Goal: Task Accomplishment & Management: Manage account settings

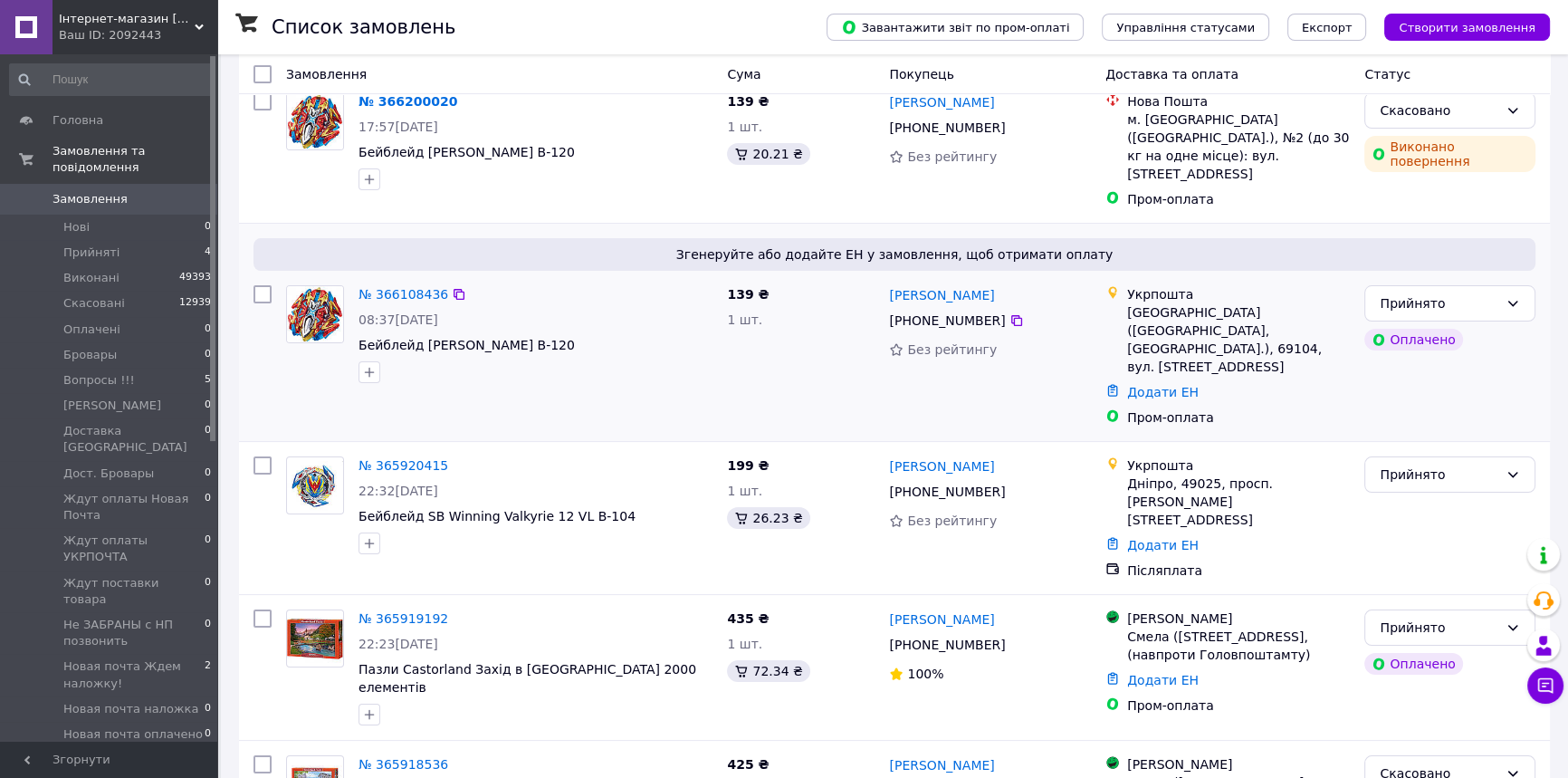
scroll to position [328, 0]
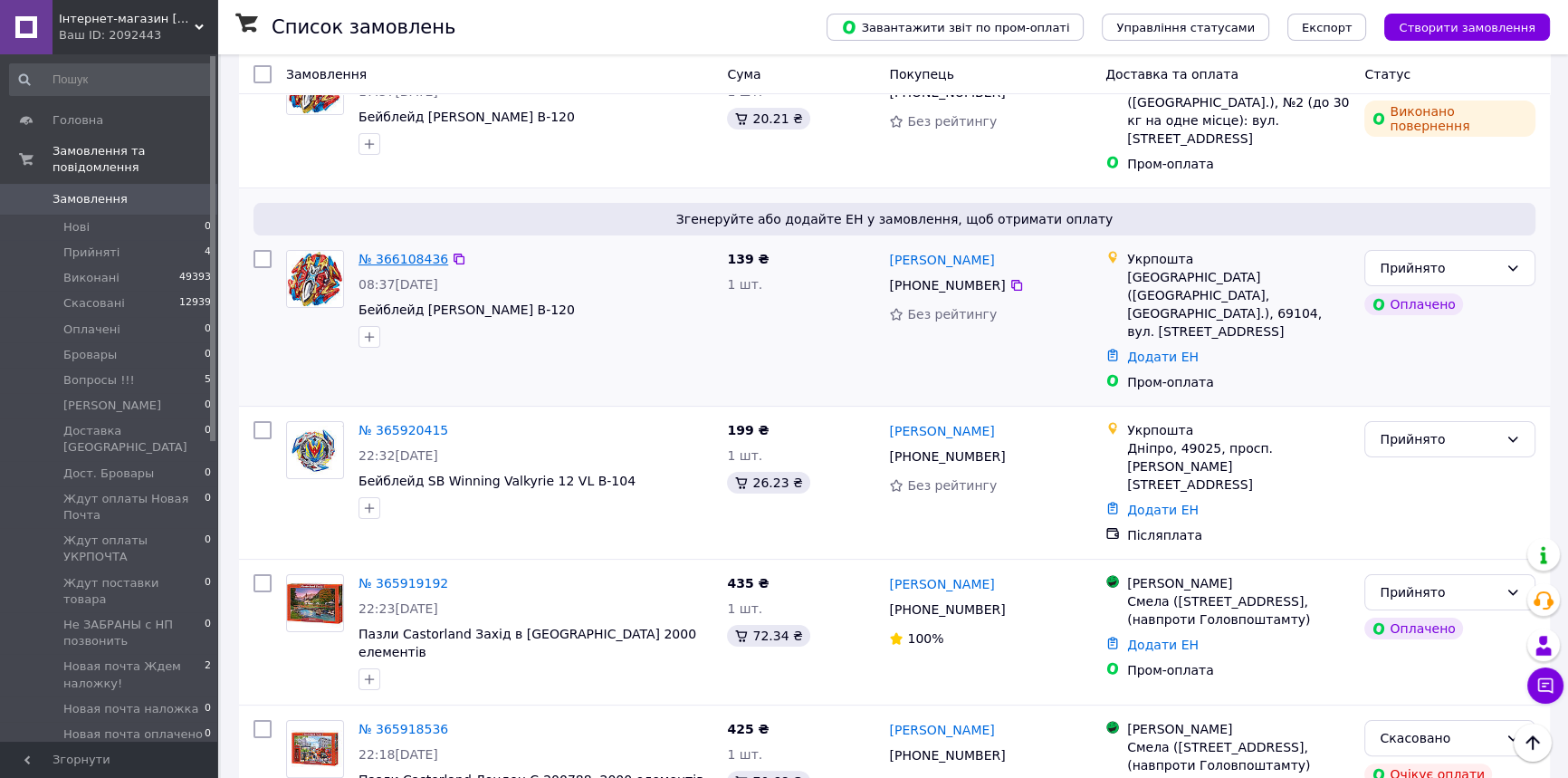
drag, startPoint x: 423, startPoint y: 230, endPoint x: 387, endPoint y: 242, distance: 37.9
drag, startPoint x: 376, startPoint y: 528, endPoint x: 463, endPoint y: 555, distance: 91.1
click at [463, 599] on div "22:23, 09.10.2025" at bounding box center [535, 608] width 354 height 18
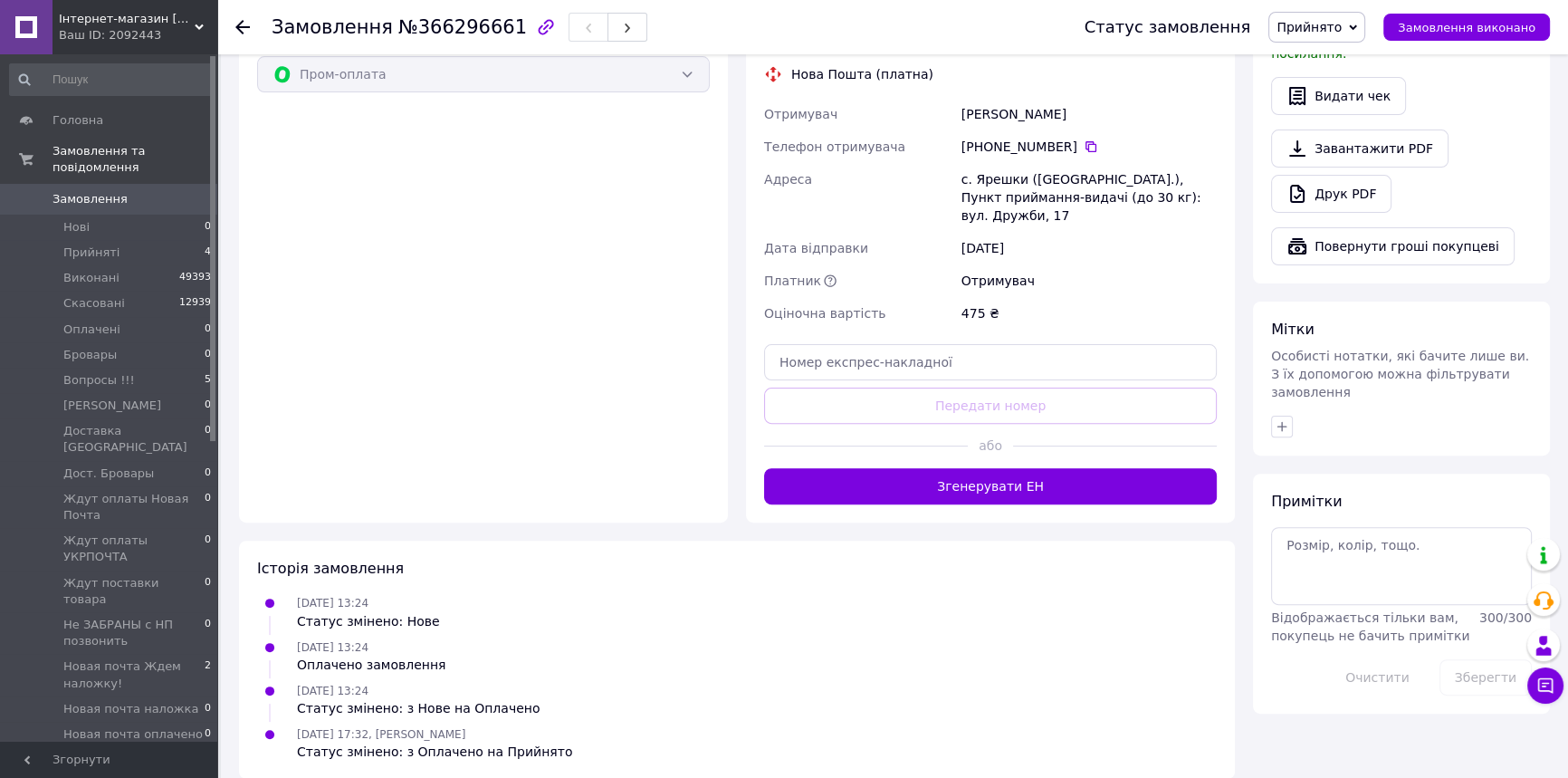
scroll to position [328, 0]
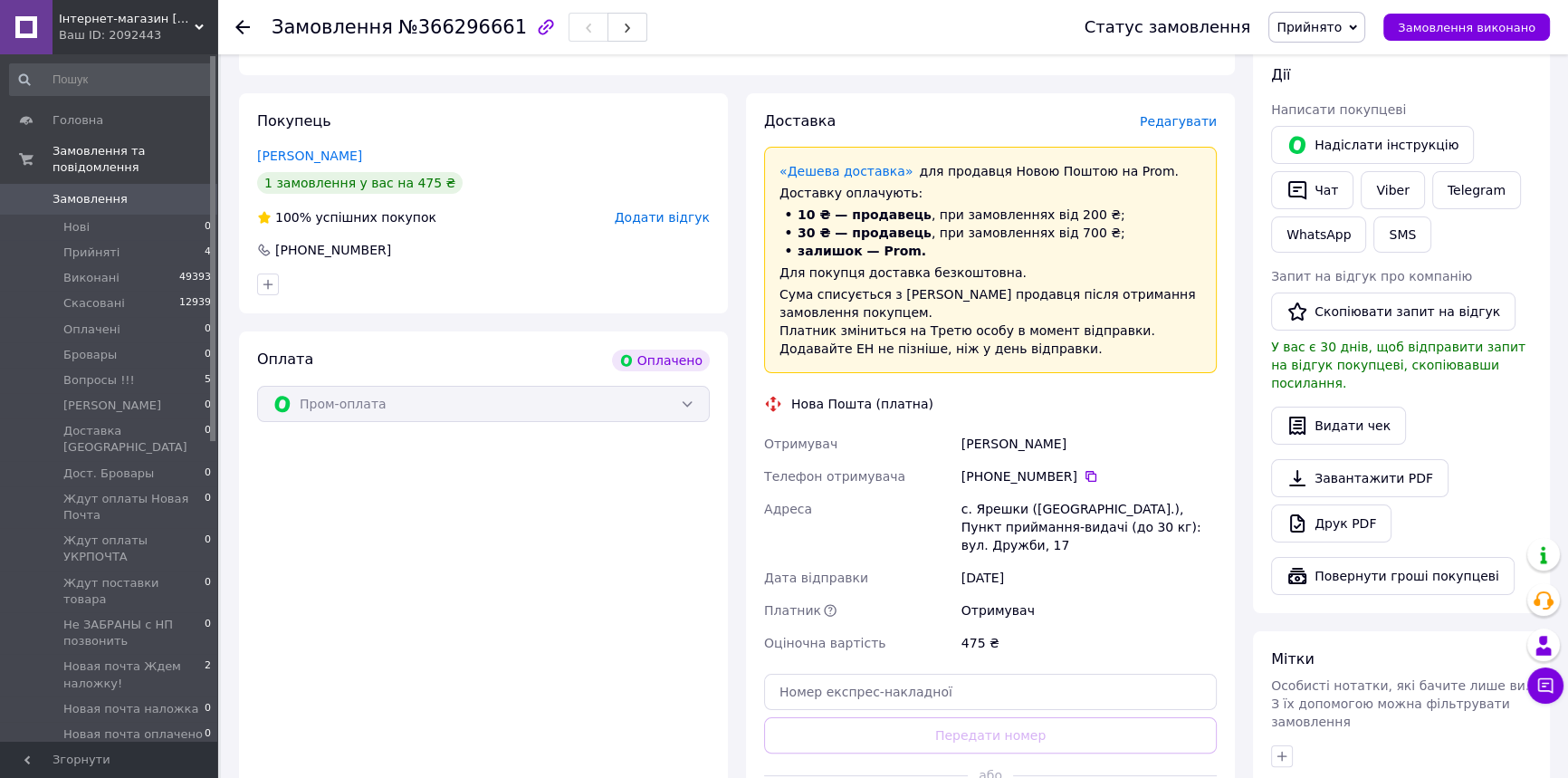
click at [1206, 116] on span "Редагувати" at bounding box center [1179, 121] width 77 height 15
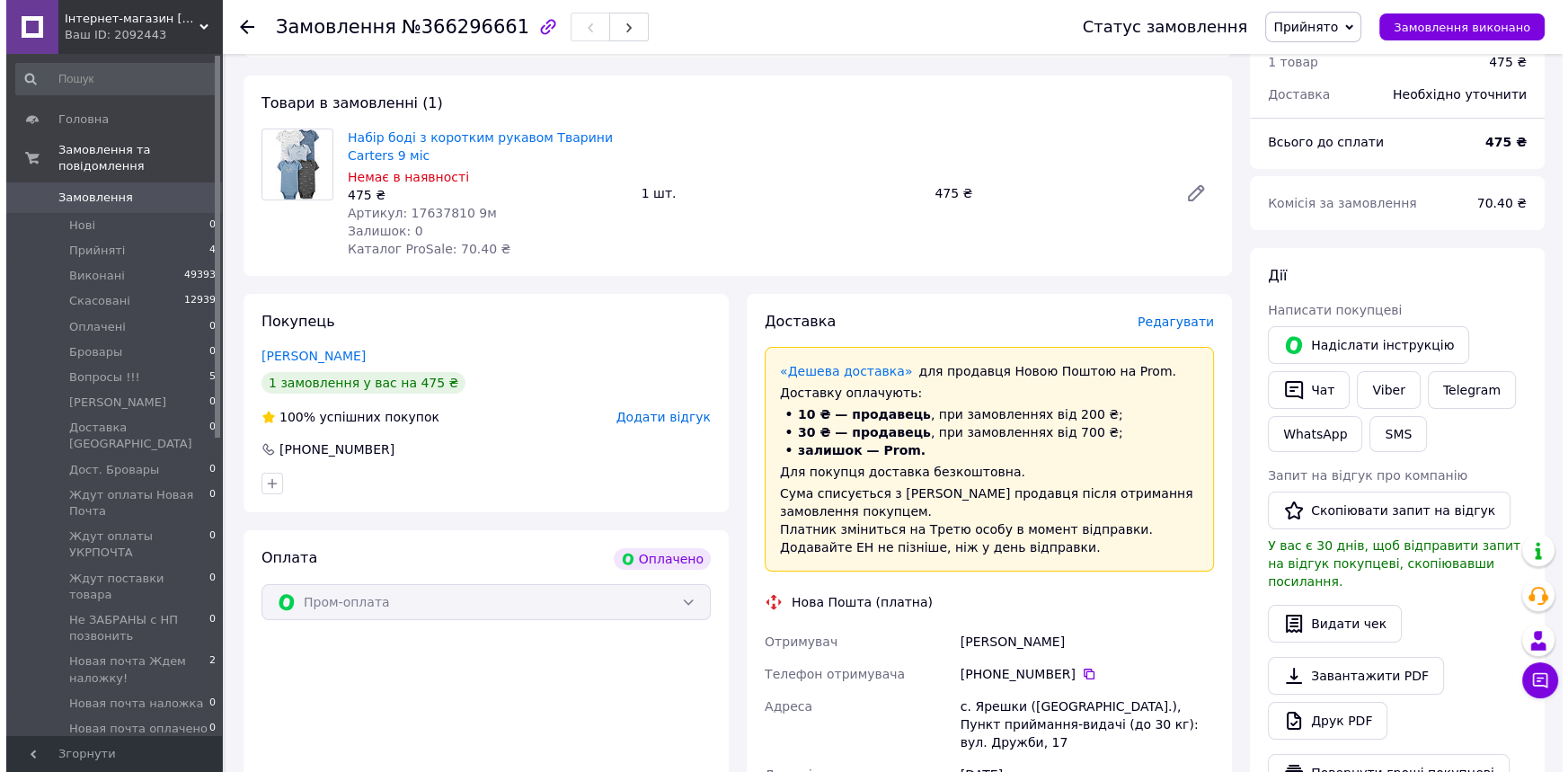
scroll to position [162, 0]
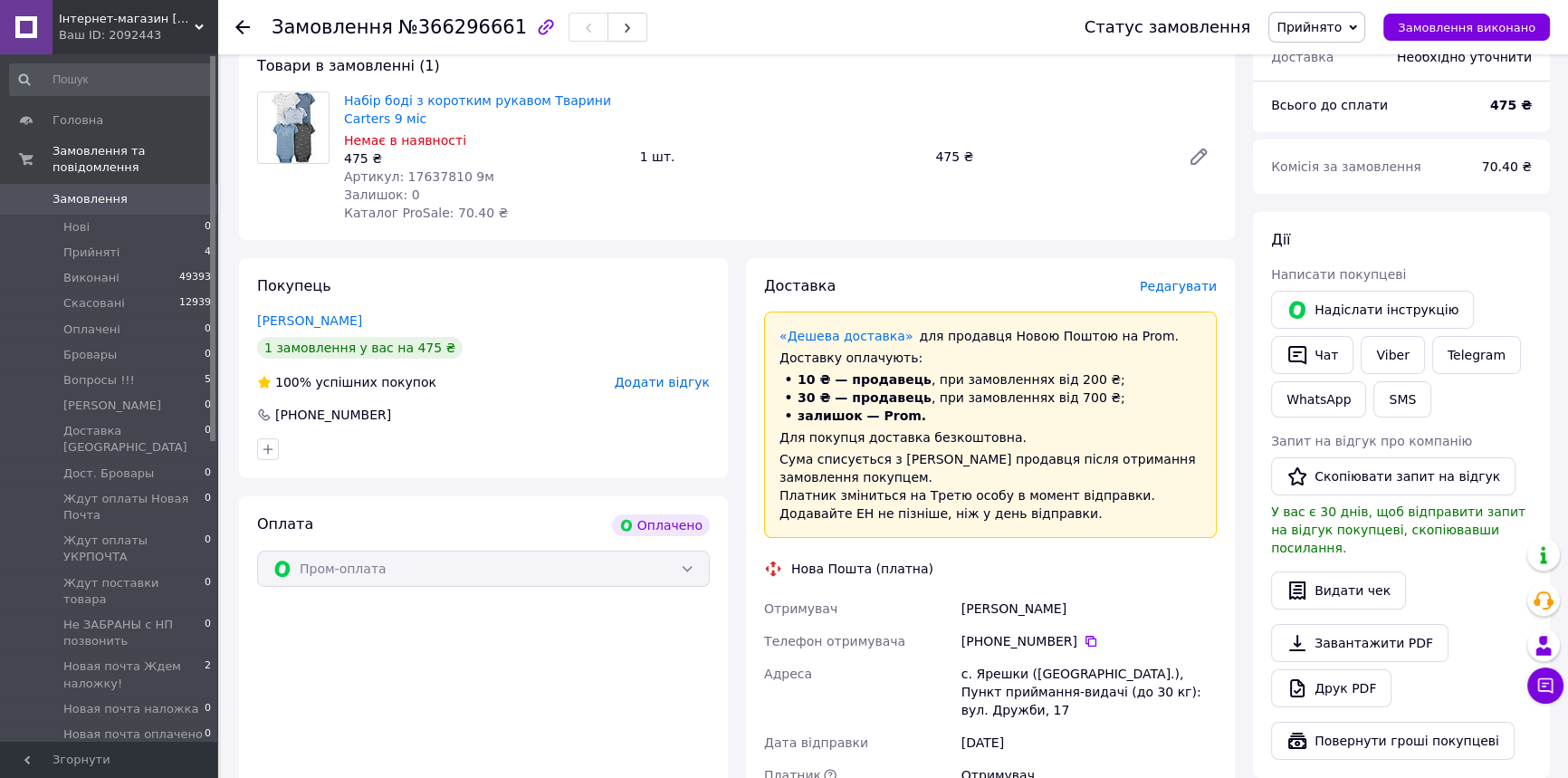
click at [1215, 282] on span "Редагувати" at bounding box center [1179, 286] width 77 height 15
click at [1181, 290] on span "Редагувати" at bounding box center [1179, 286] width 77 height 15
click at [1201, 294] on div "Редагувати" at bounding box center [1179, 286] width 77 height 18
click at [1201, 294] on span "Редагувати" at bounding box center [1179, 286] width 77 height 15
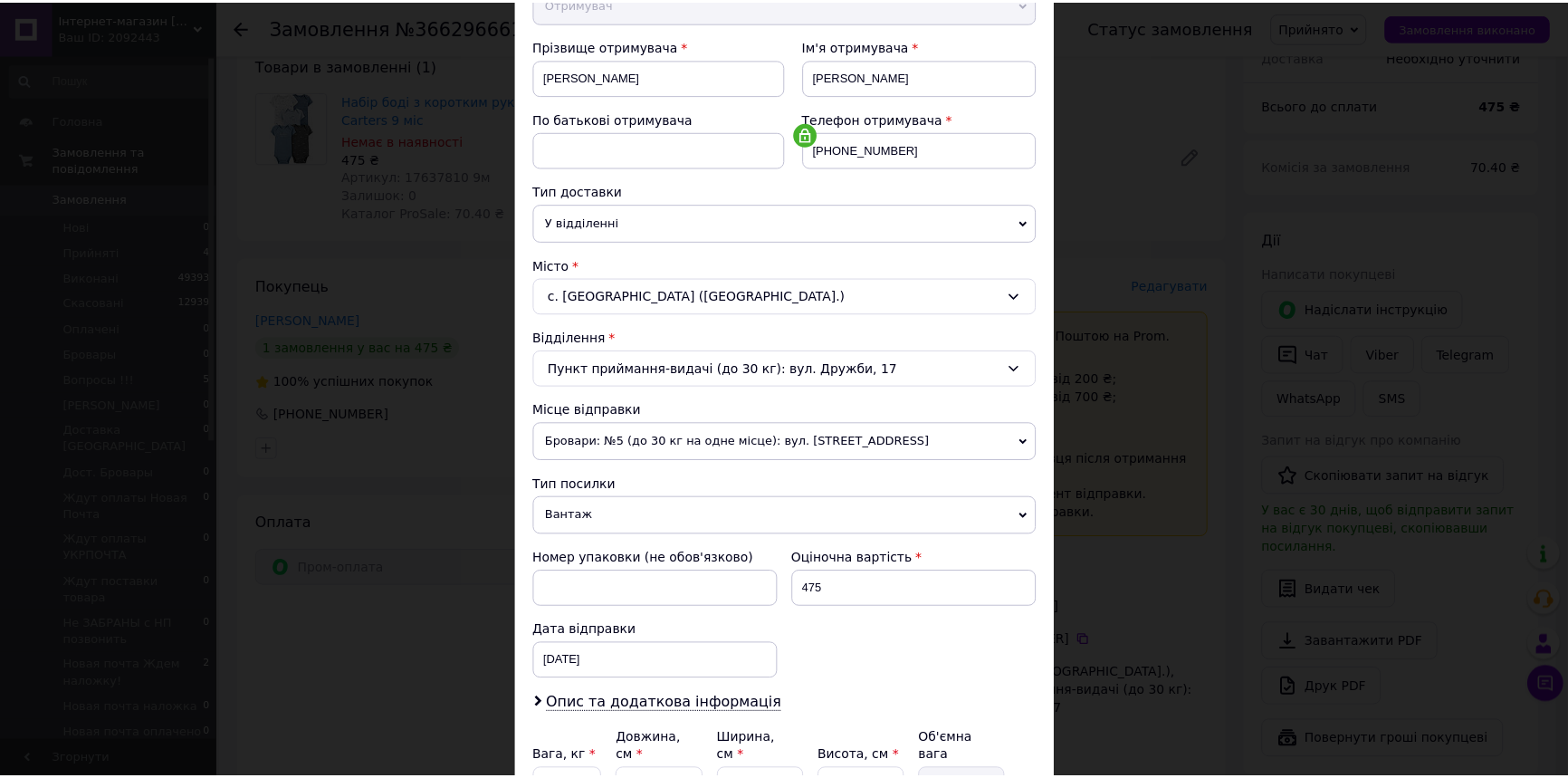
scroll to position [422, 0]
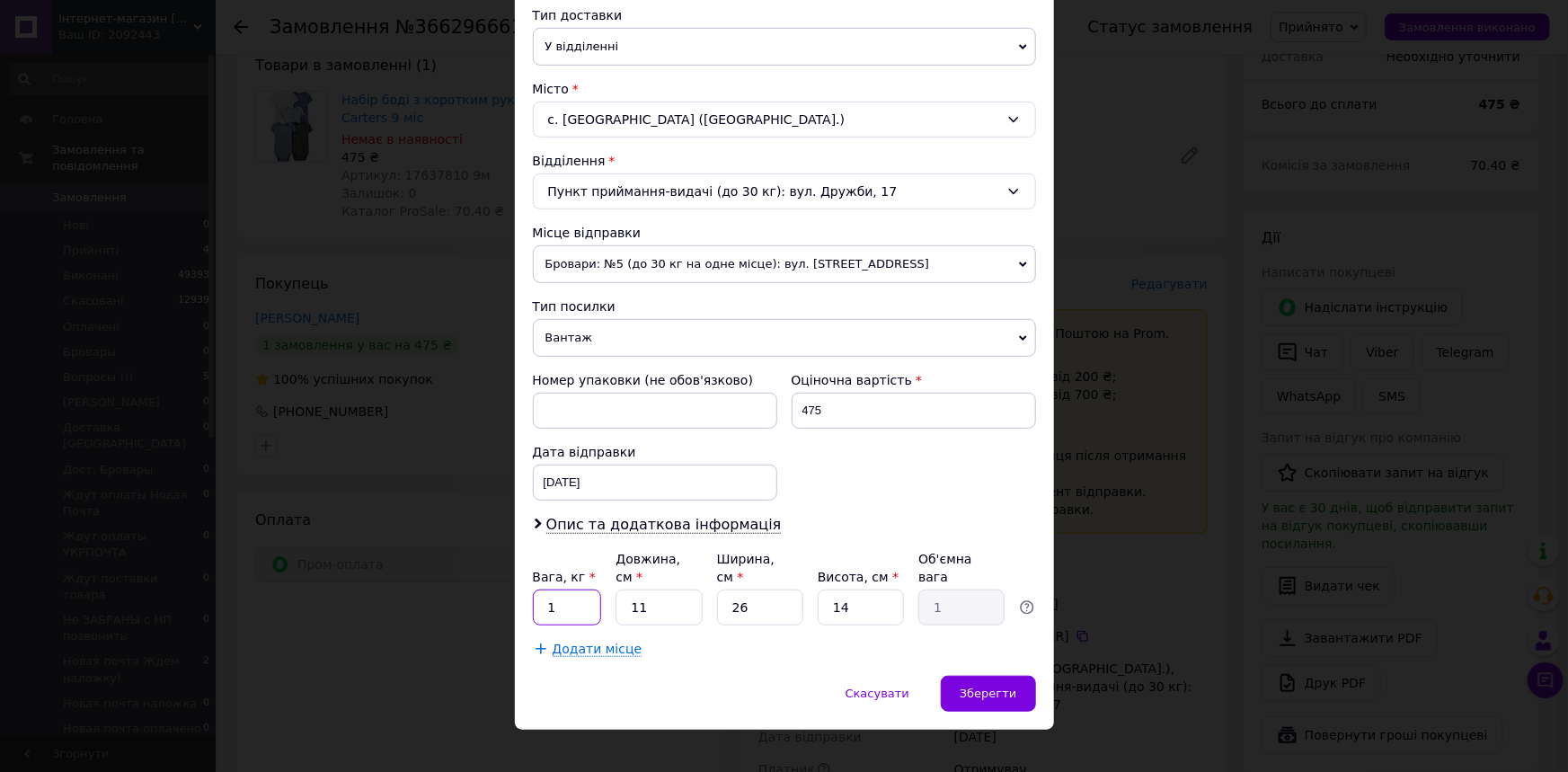
click at [563, 590] on input "1" at bounding box center [567, 608] width 69 height 35
type input "0.4"
click at [677, 590] on input "11" at bounding box center [659, 608] width 87 height 35
type input "3"
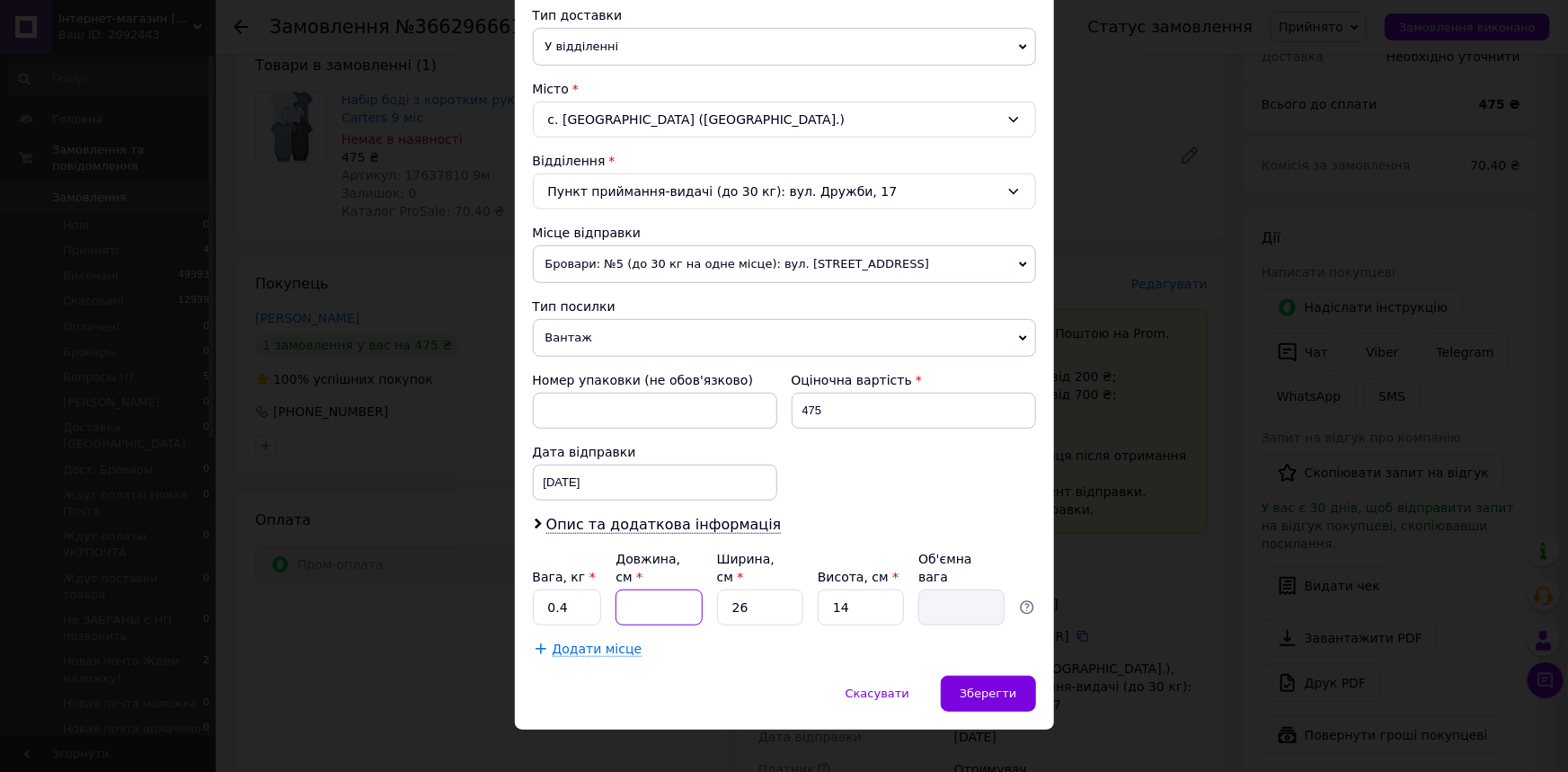
type input "0.27"
type input "30"
type input "2.73"
type input "30"
click at [759, 593] on input "26" at bounding box center [760, 608] width 87 height 35
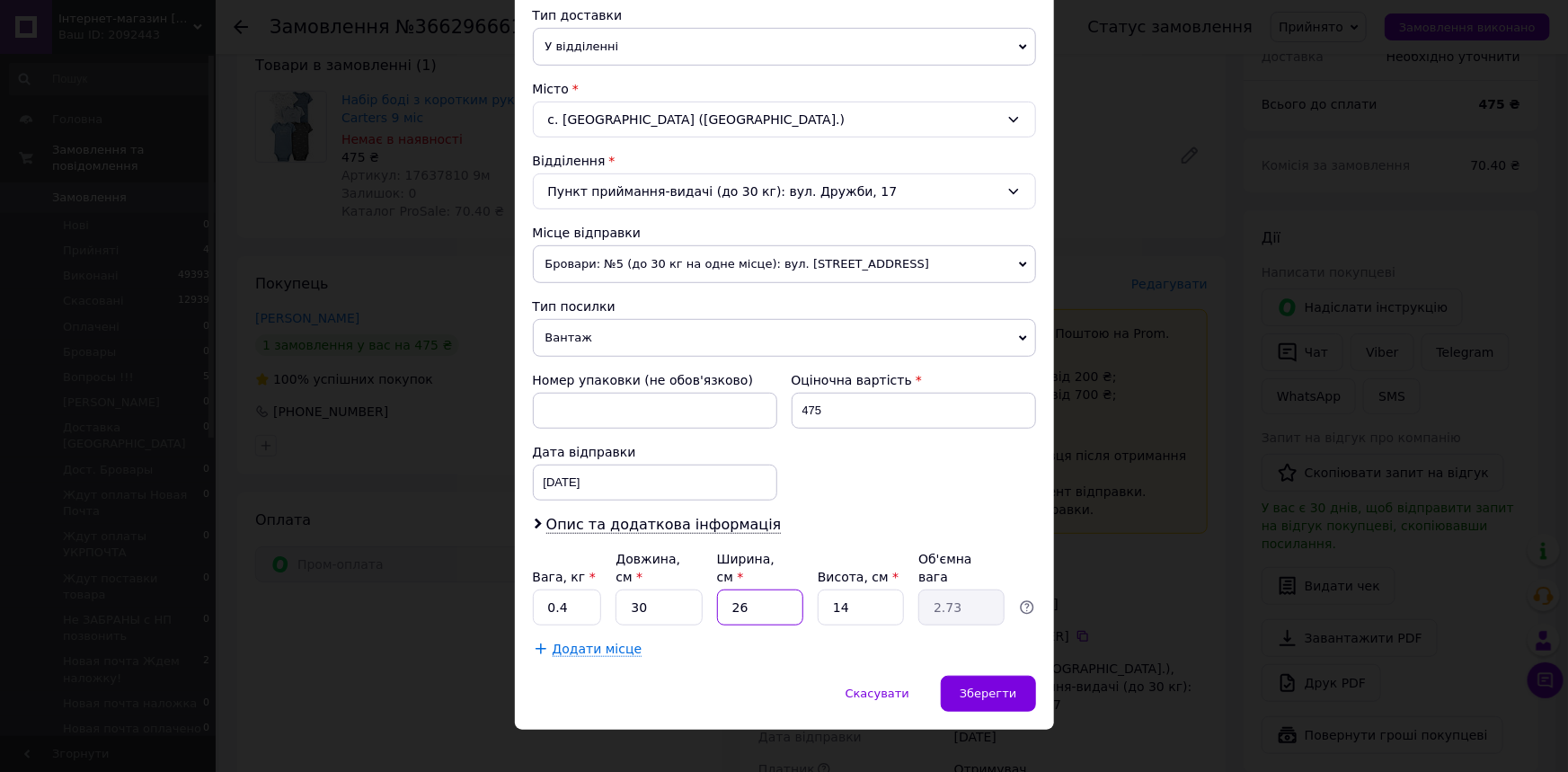
type input "2"
type input "0.21"
type input "22"
type input "2.31"
type input "225"
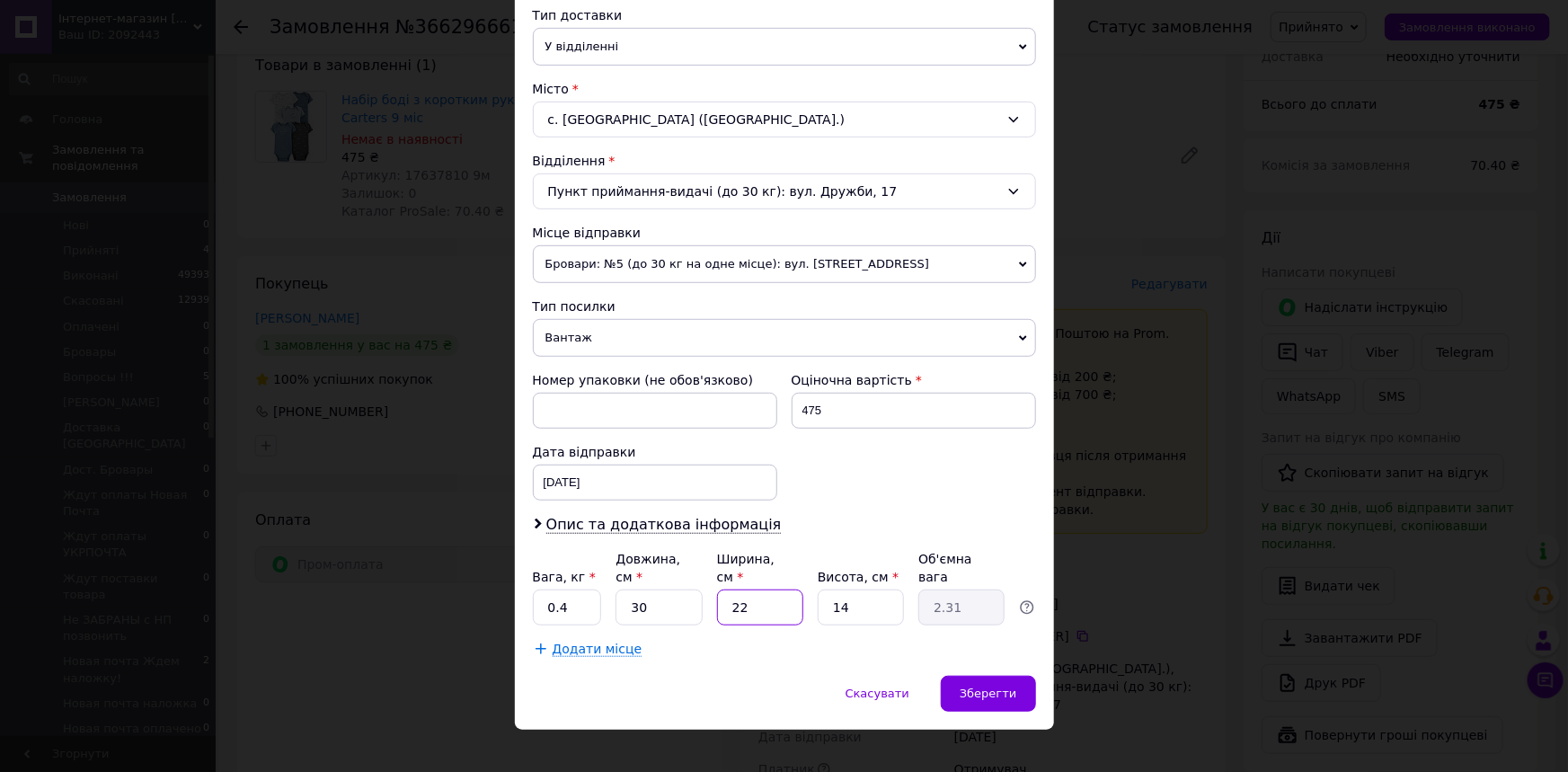
type input "23.63"
type input "225"
click at [859, 590] on input "14" at bounding box center [861, 608] width 87 height 35
type input "1"
type input "1.69"
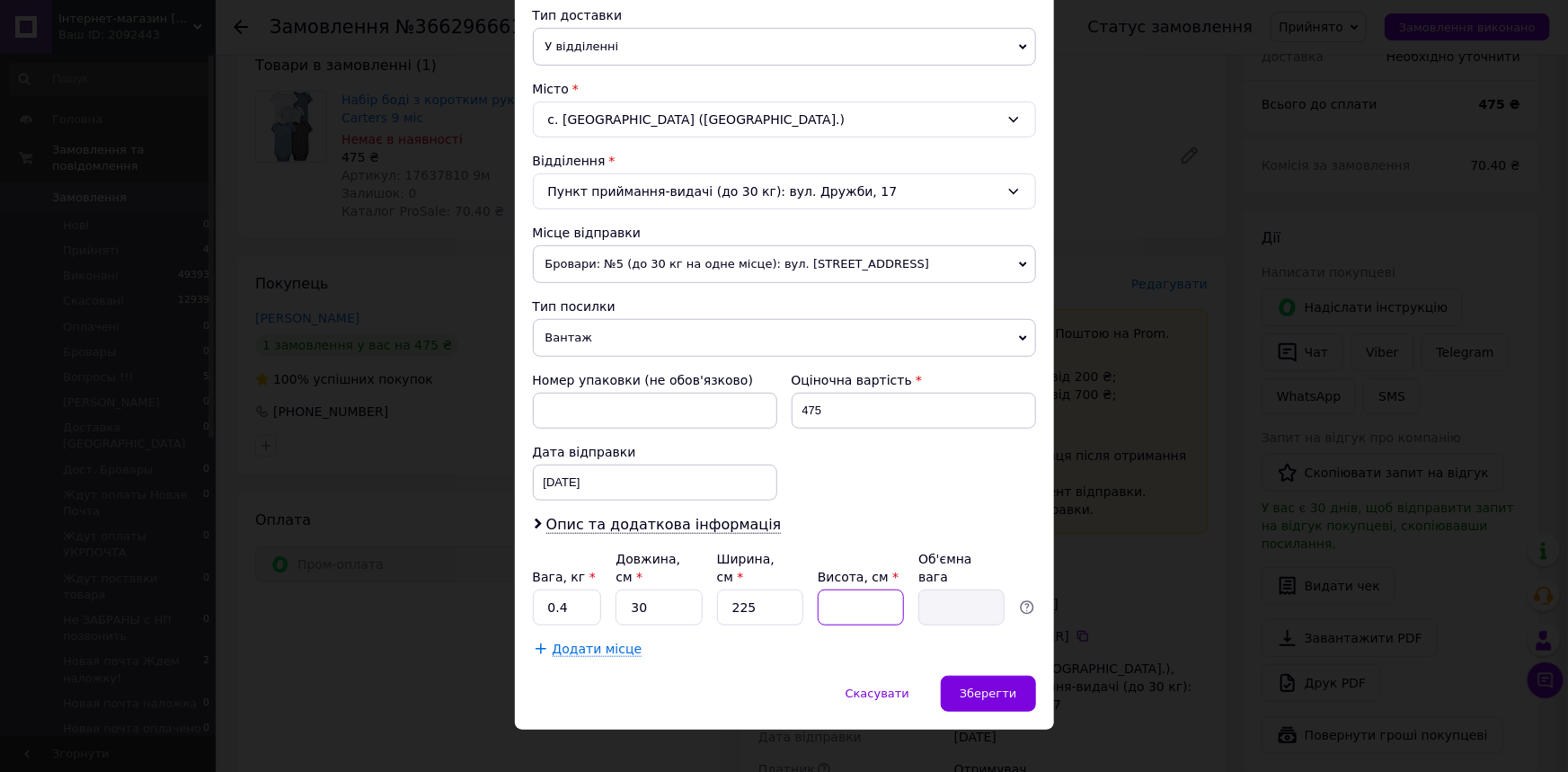
type input "2"
type input "3.38"
type input "2"
click at [757, 597] on input "225" at bounding box center [760, 608] width 87 height 35
type input "25"
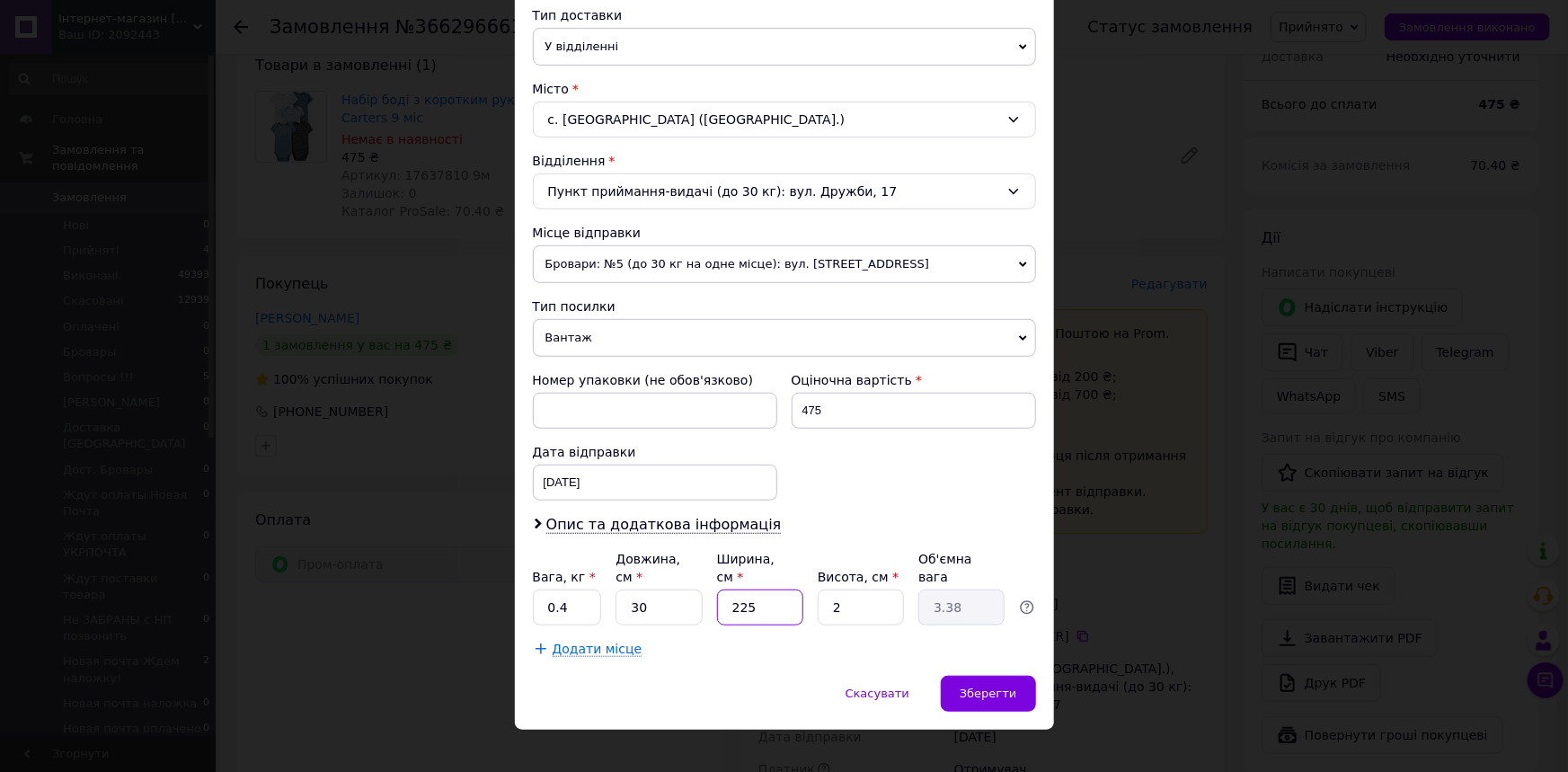
type input "0.38"
type input "25"
click at [1014, 676] on div "Зберегти" at bounding box center [988, 693] width 95 height 35
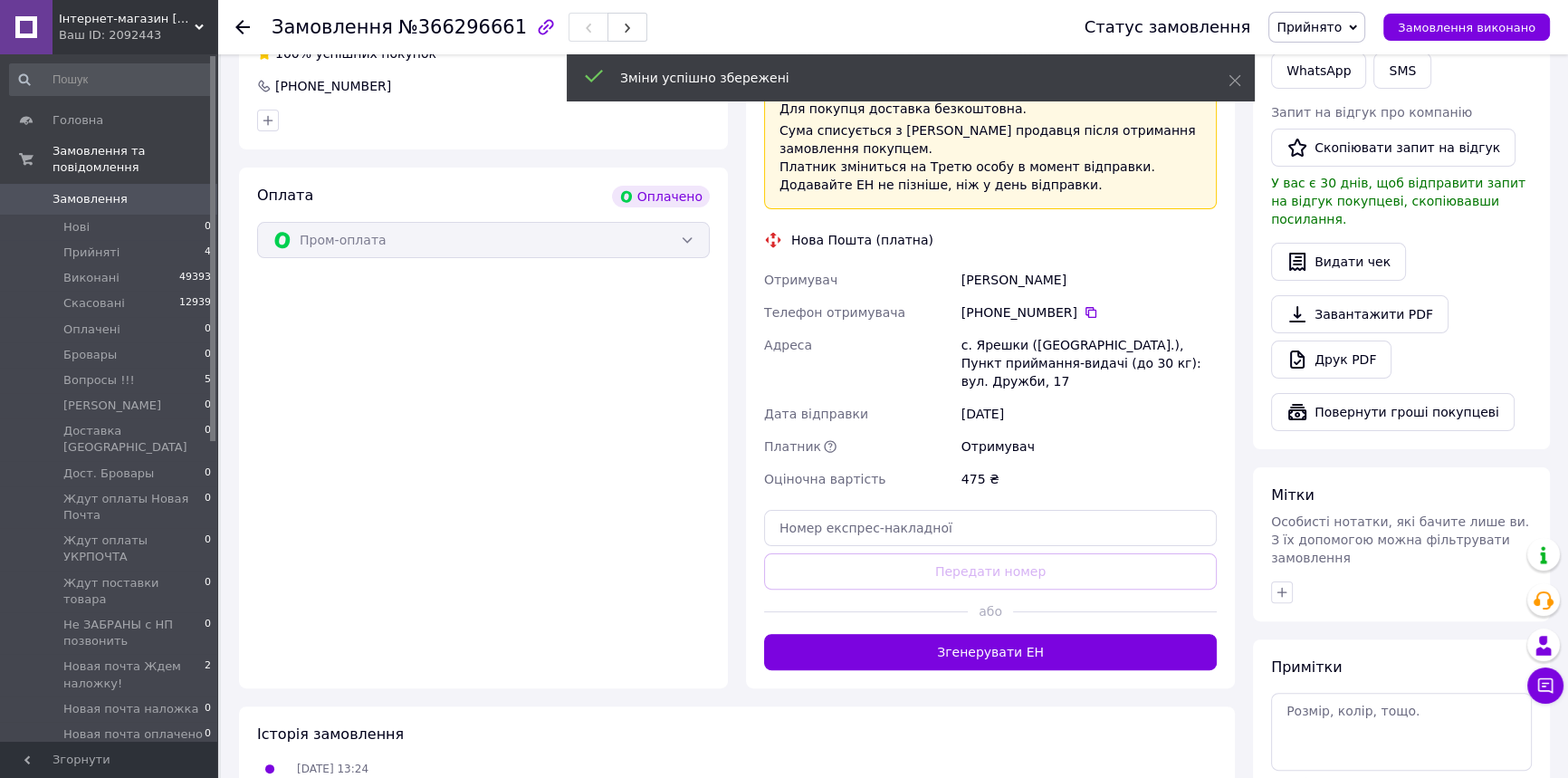
scroll to position [493, 0]
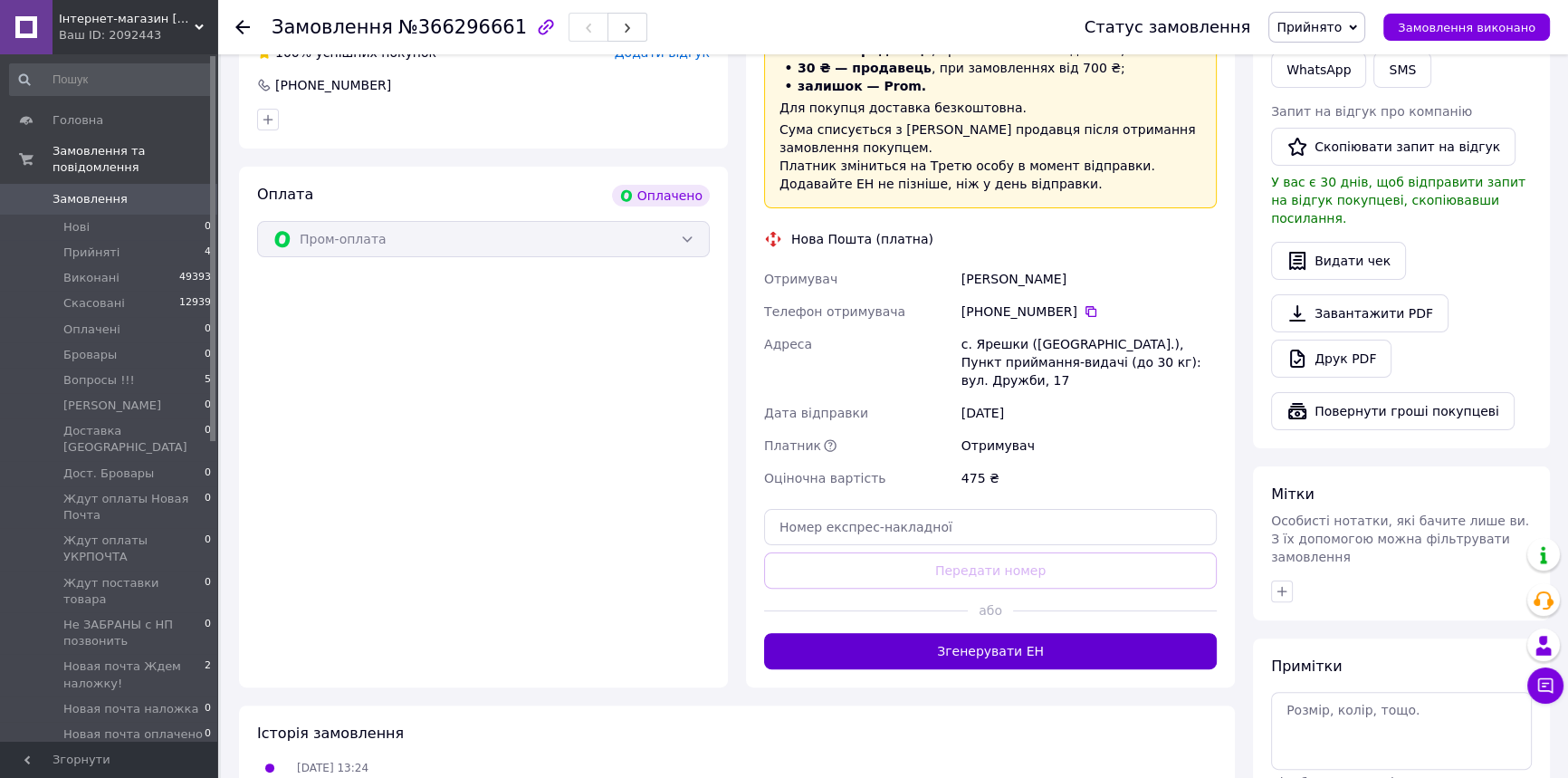
click at [1021, 661] on button "Згенерувати ЕН" at bounding box center [990, 651] width 453 height 36
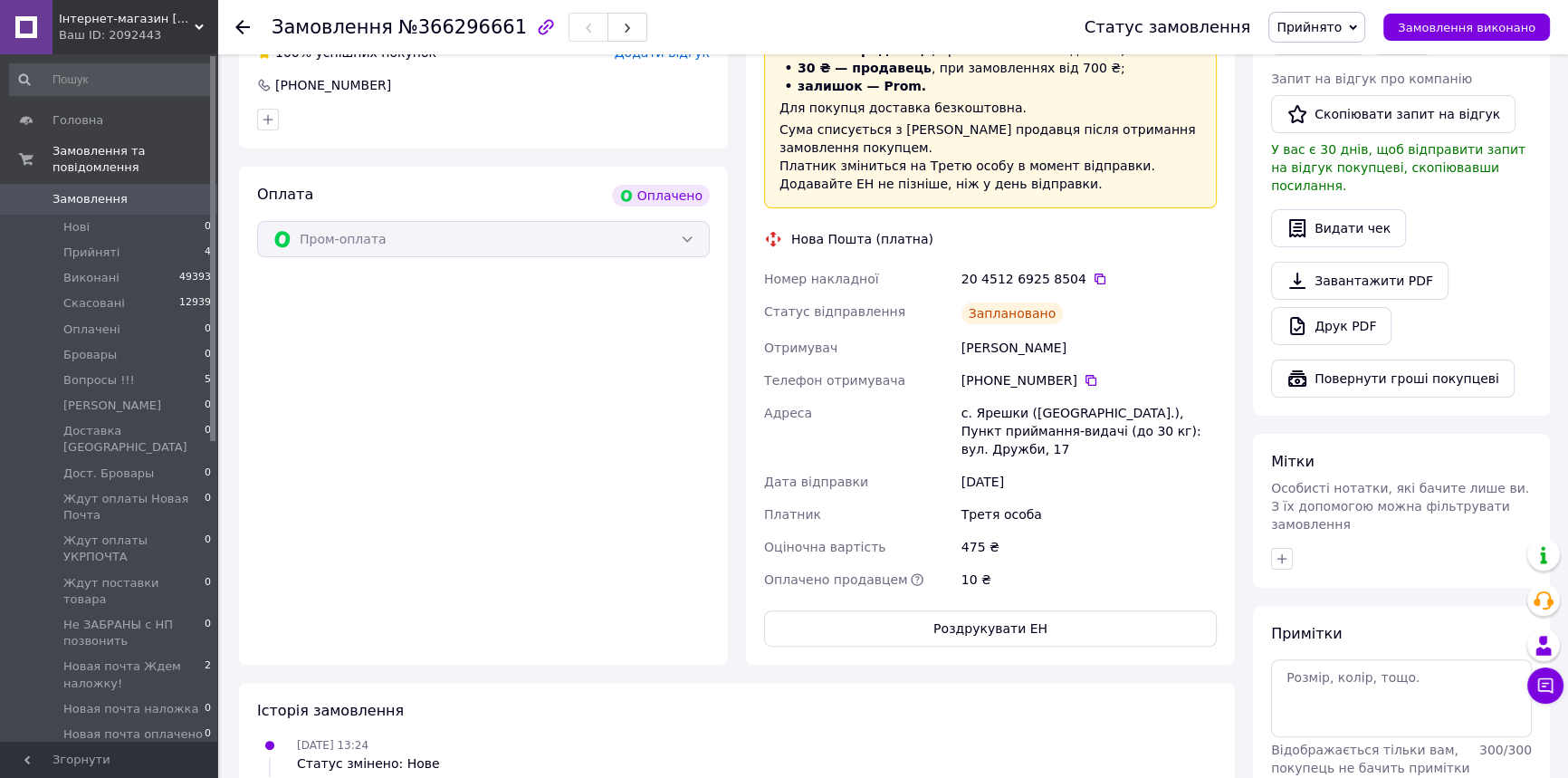
click at [1335, 27] on span "Прийнято" at bounding box center [1309, 27] width 65 height 15
click at [1358, 29] on icon at bounding box center [1353, 28] width 8 height 8
click at [1364, 29] on div "Прийнято Виконано Скасовано Оплачено Бровары Вопросы !!! Джастин Распечатан Дос…" at bounding box center [1317, 27] width 97 height 31
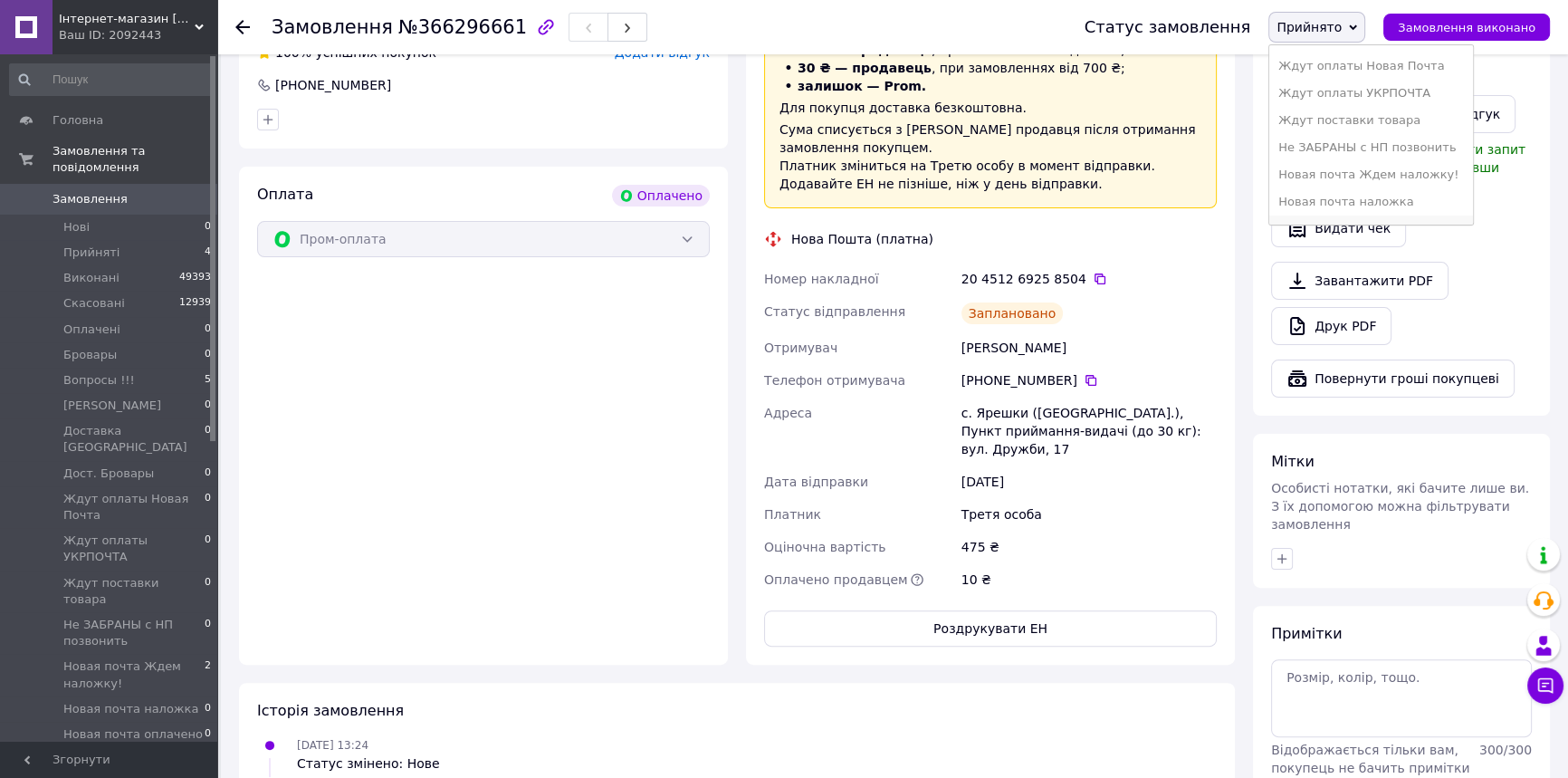
scroll to position [328, 0]
click at [1388, 148] on li "Новая почта распечатан" at bounding box center [1371, 142] width 203 height 27
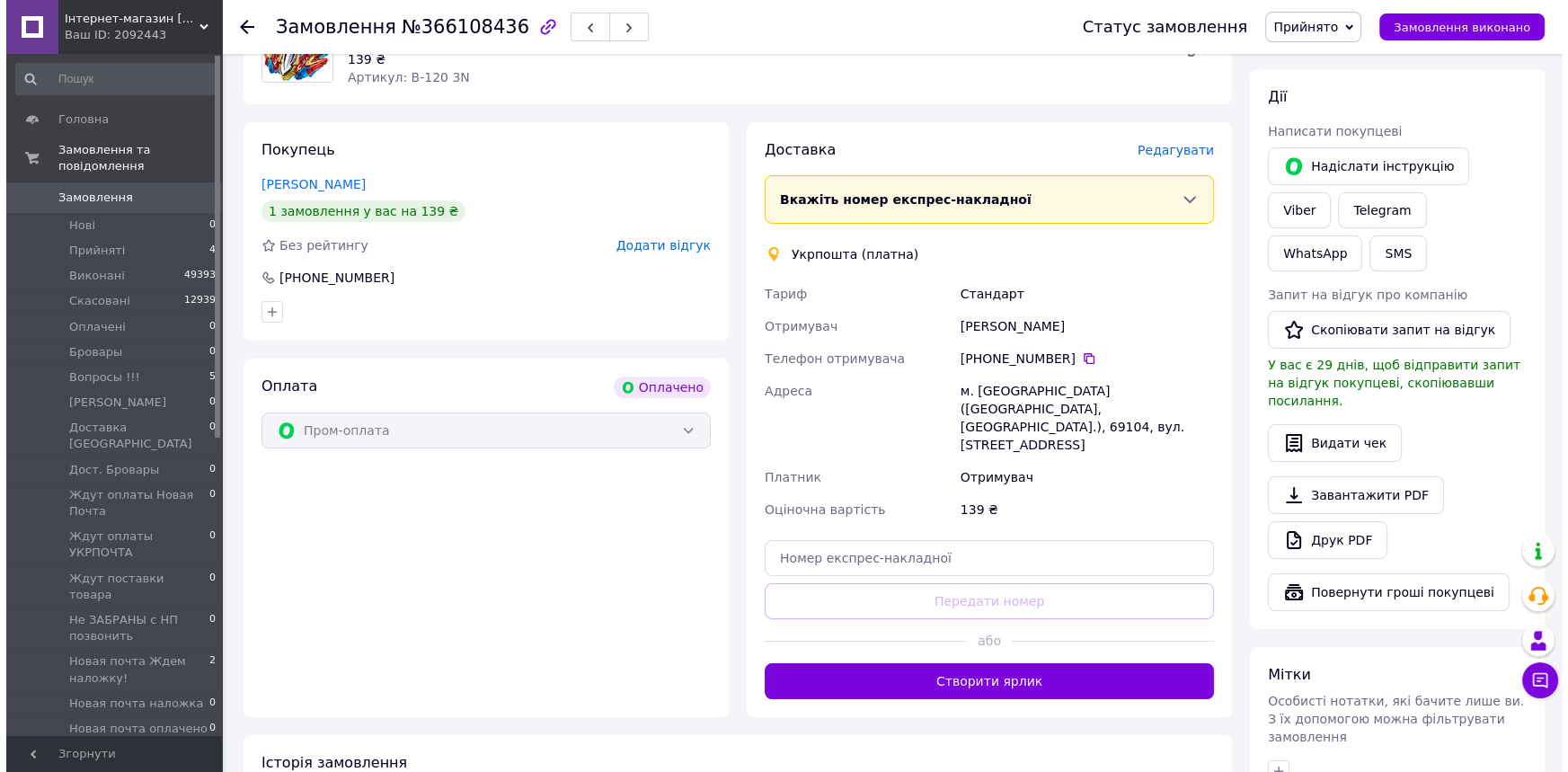
scroll to position [244, 0]
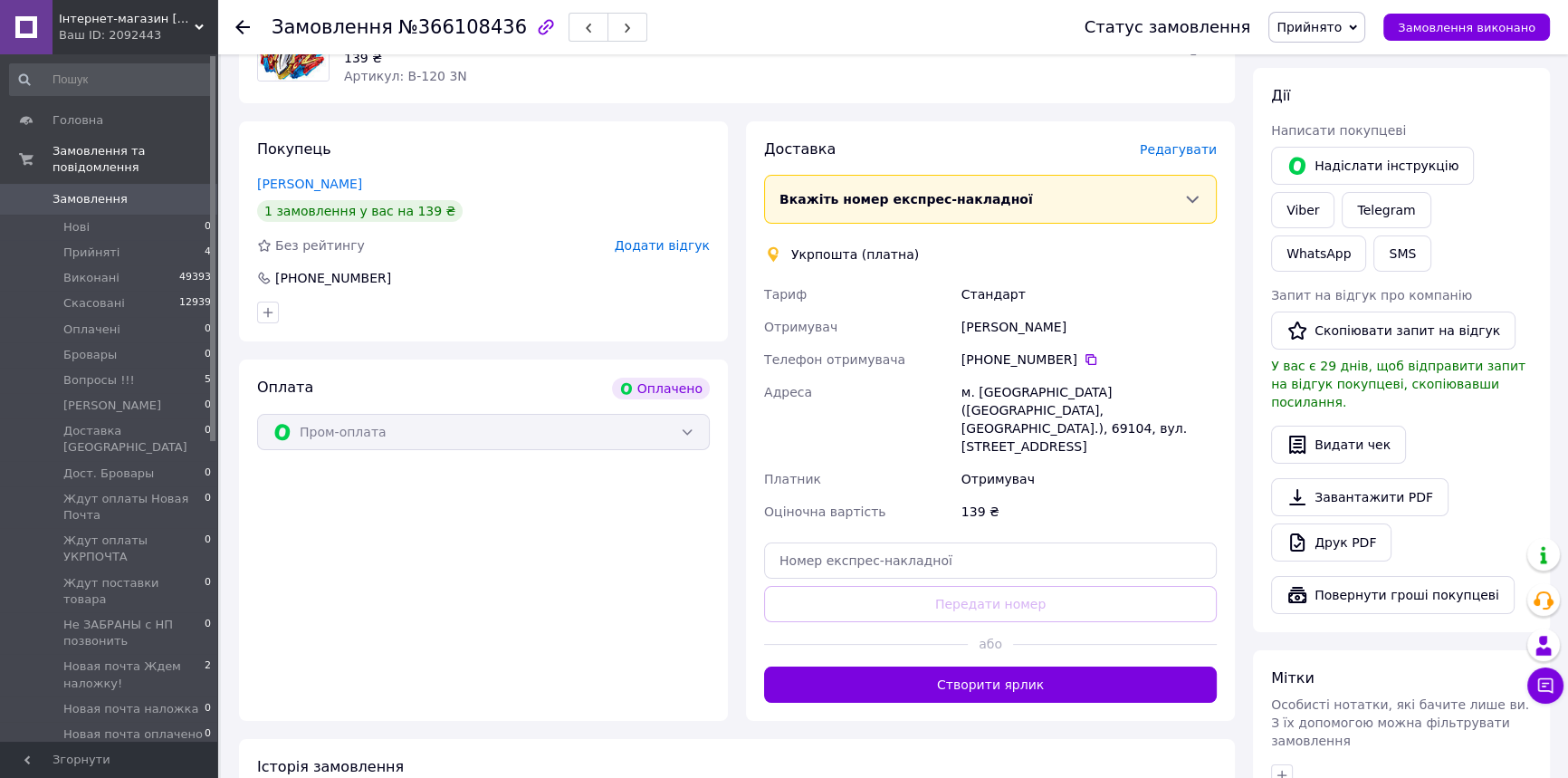
click at [1200, 155] on span "Редагувати" at bounding box center [1179, 149] width 77 height 15
click at [1173, 153] on span "Редагувати" at bounding box center [1179, 149] width 77 height 15
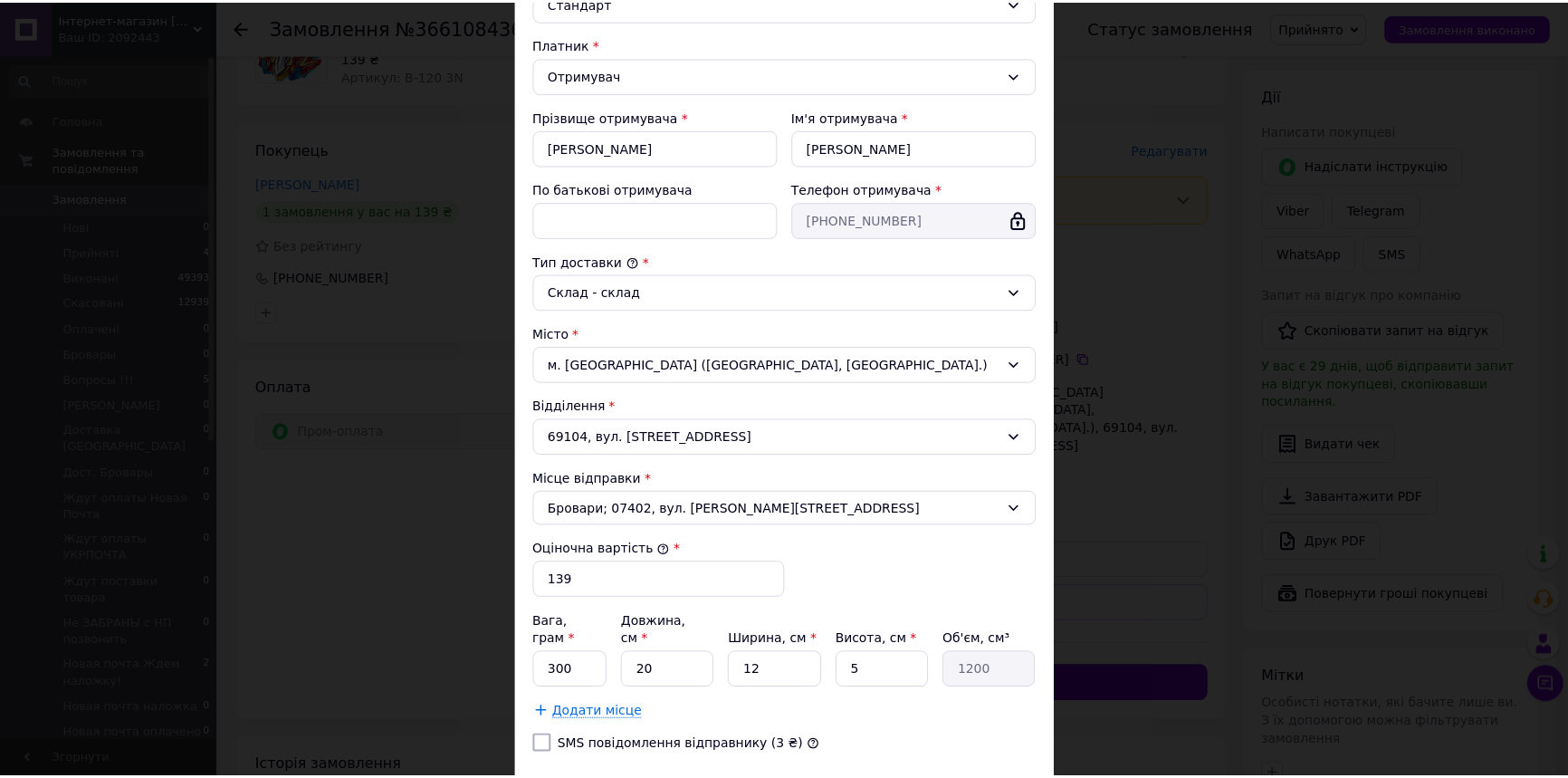
scroll to position [352, 0]
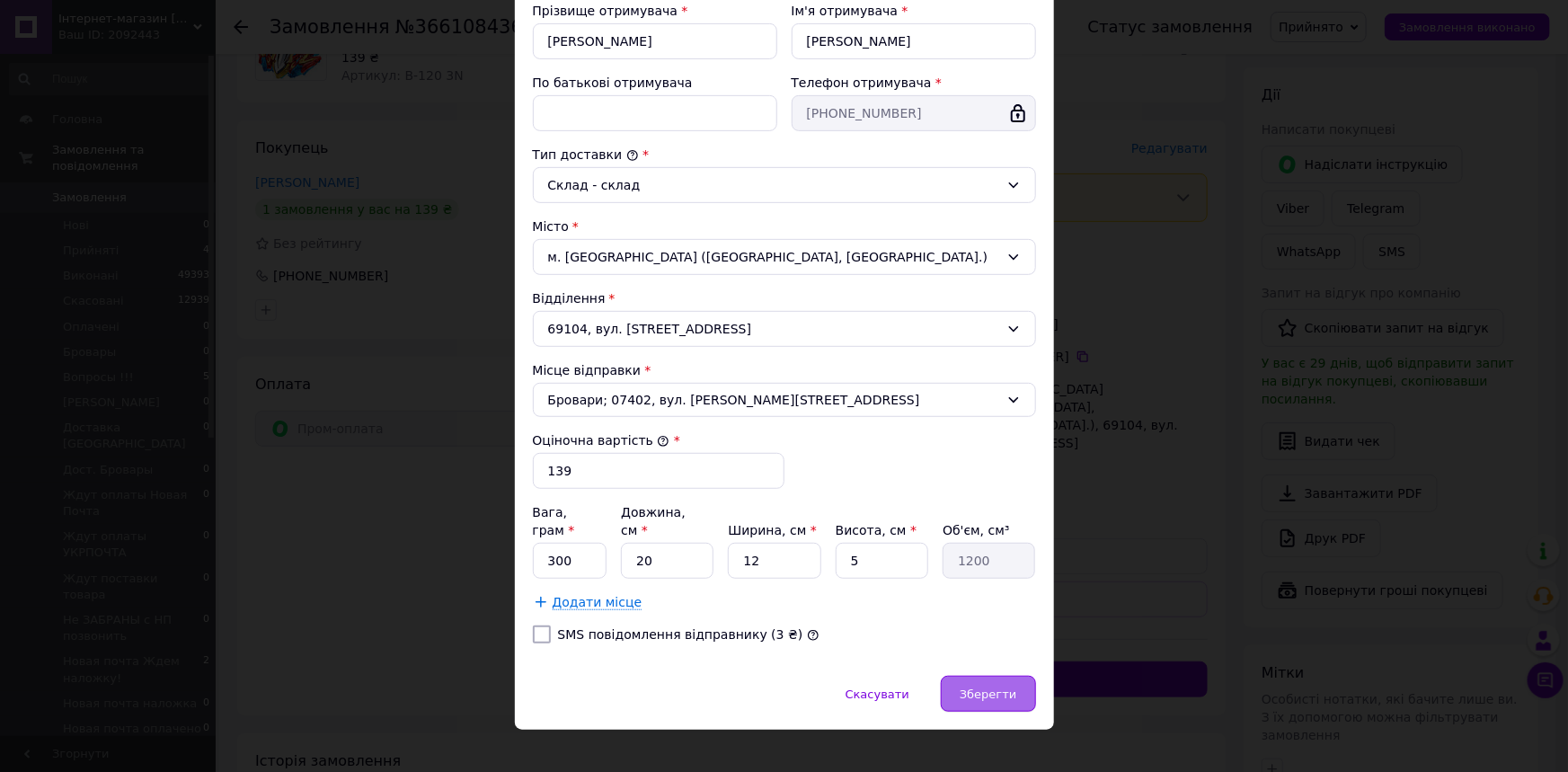
click at [1010, 682] on div "Зберегти" at bounding box center [988, 693] width 95 height 35
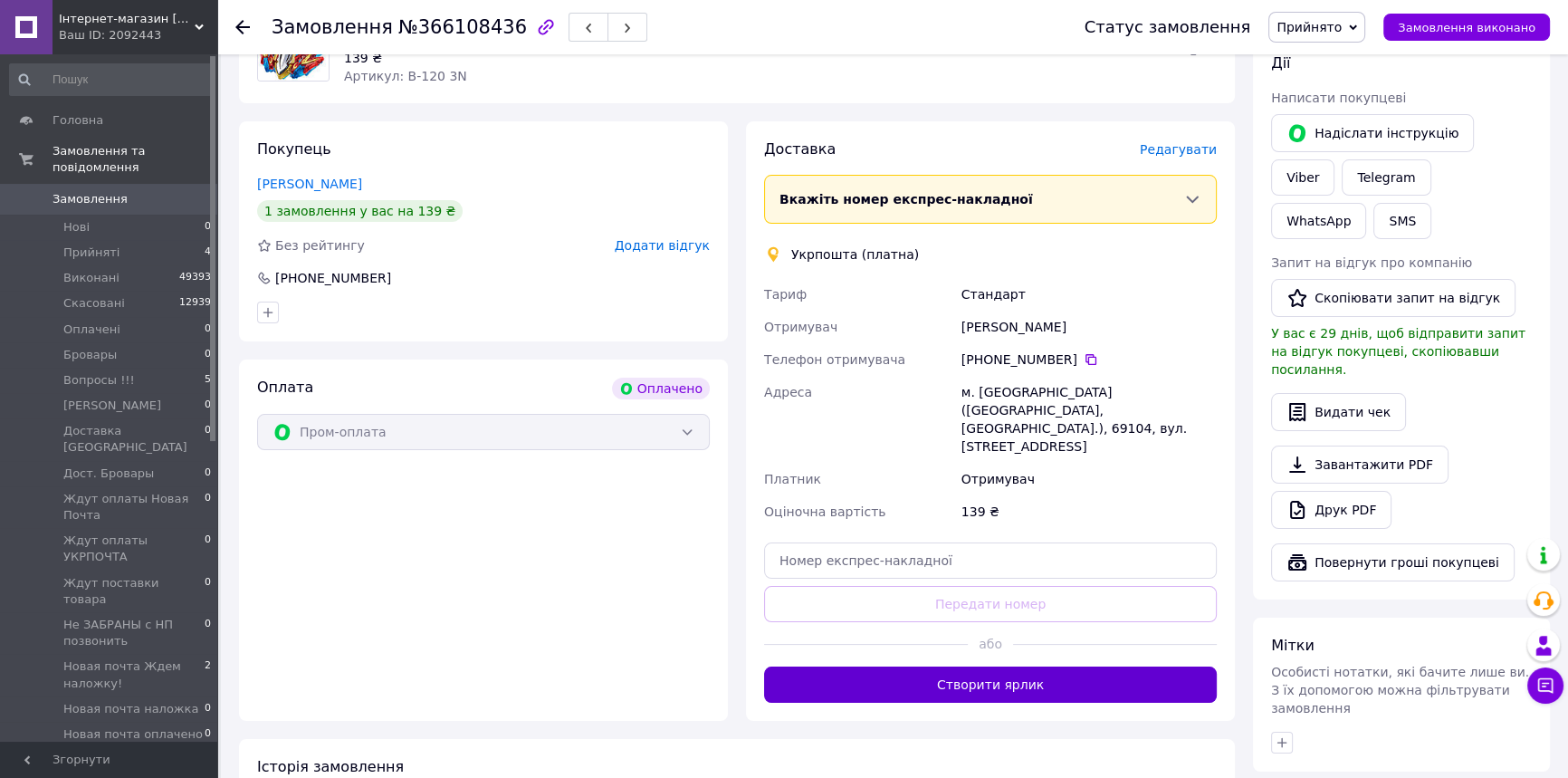
click at [1130, 667] on button "Створити ярлик" at bounding box center [990, 685] width 453 height 36
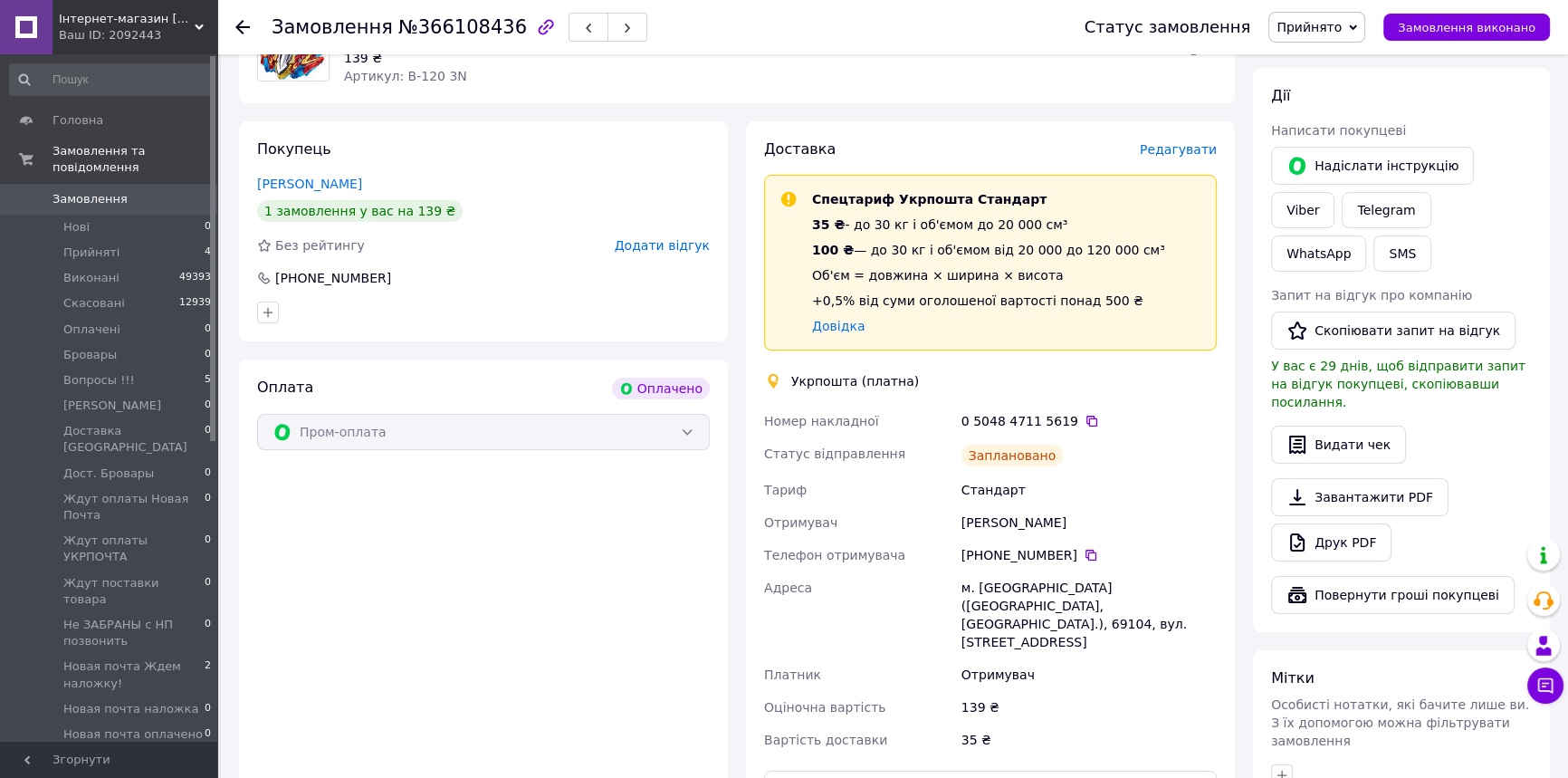
click at [1342, 29] on span "Прийнято" at bounding box center [1309, 27] width 65 height 15
click at [1351, 204] on li "Укрпочта Наложка" at bounding box center [1371, 206] width 203 height 27
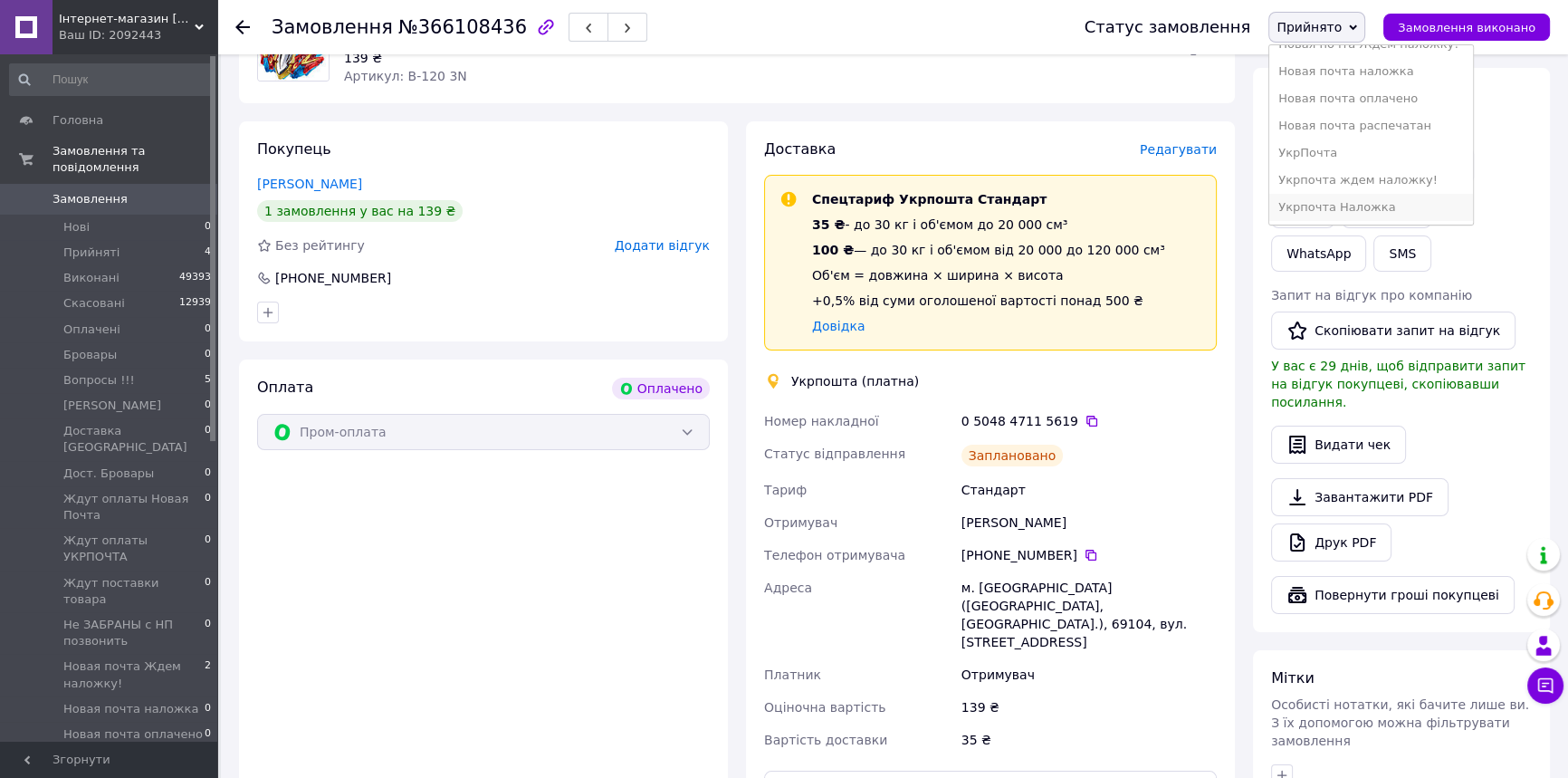
click at [1351, 204] on link "Telegram" at bounding box center [1385, 209] width 88 height 36
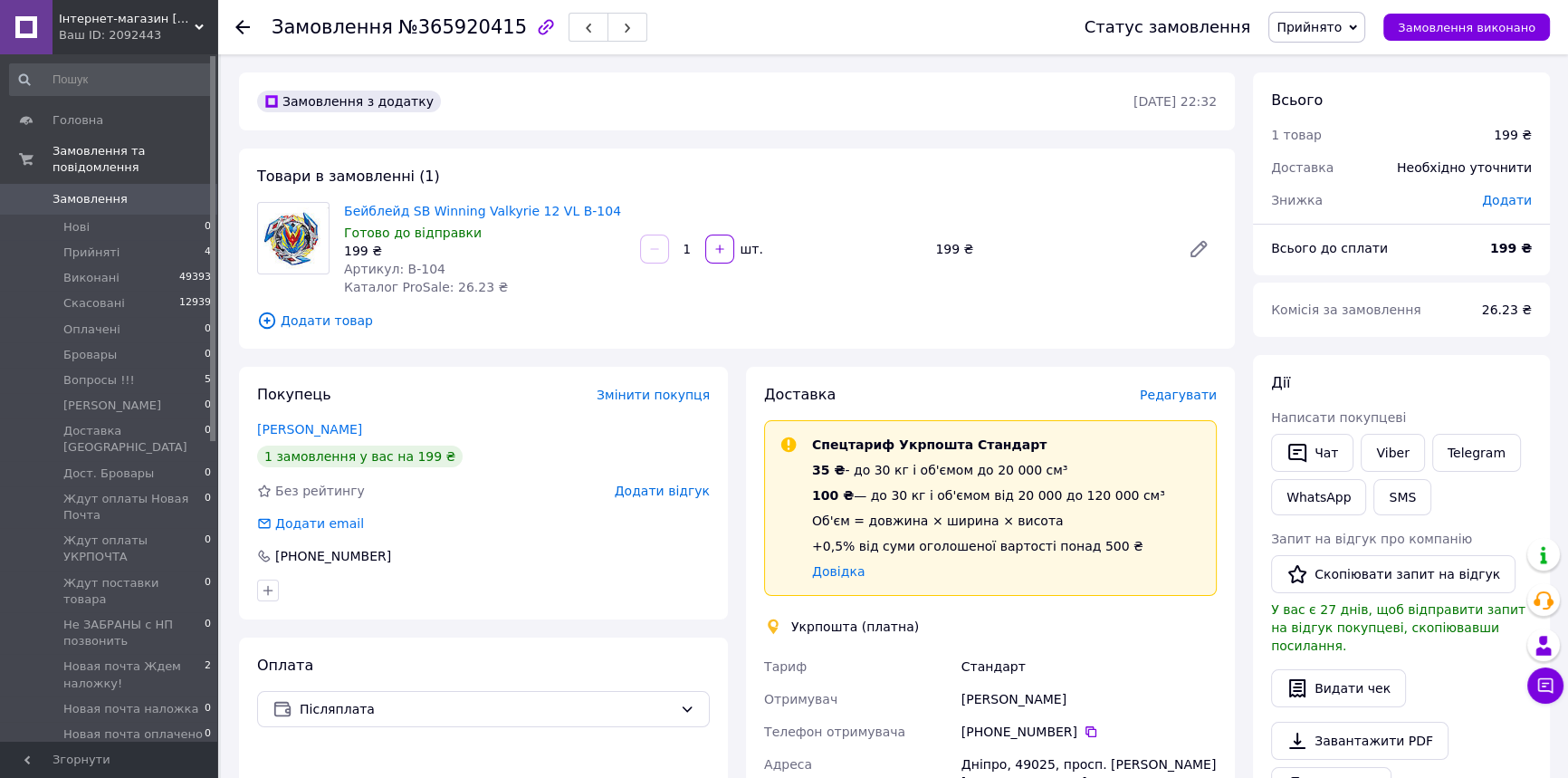
click at [1189, 402] on span "Редагувати" at bounding box center [1179, 394] width 77 height 15
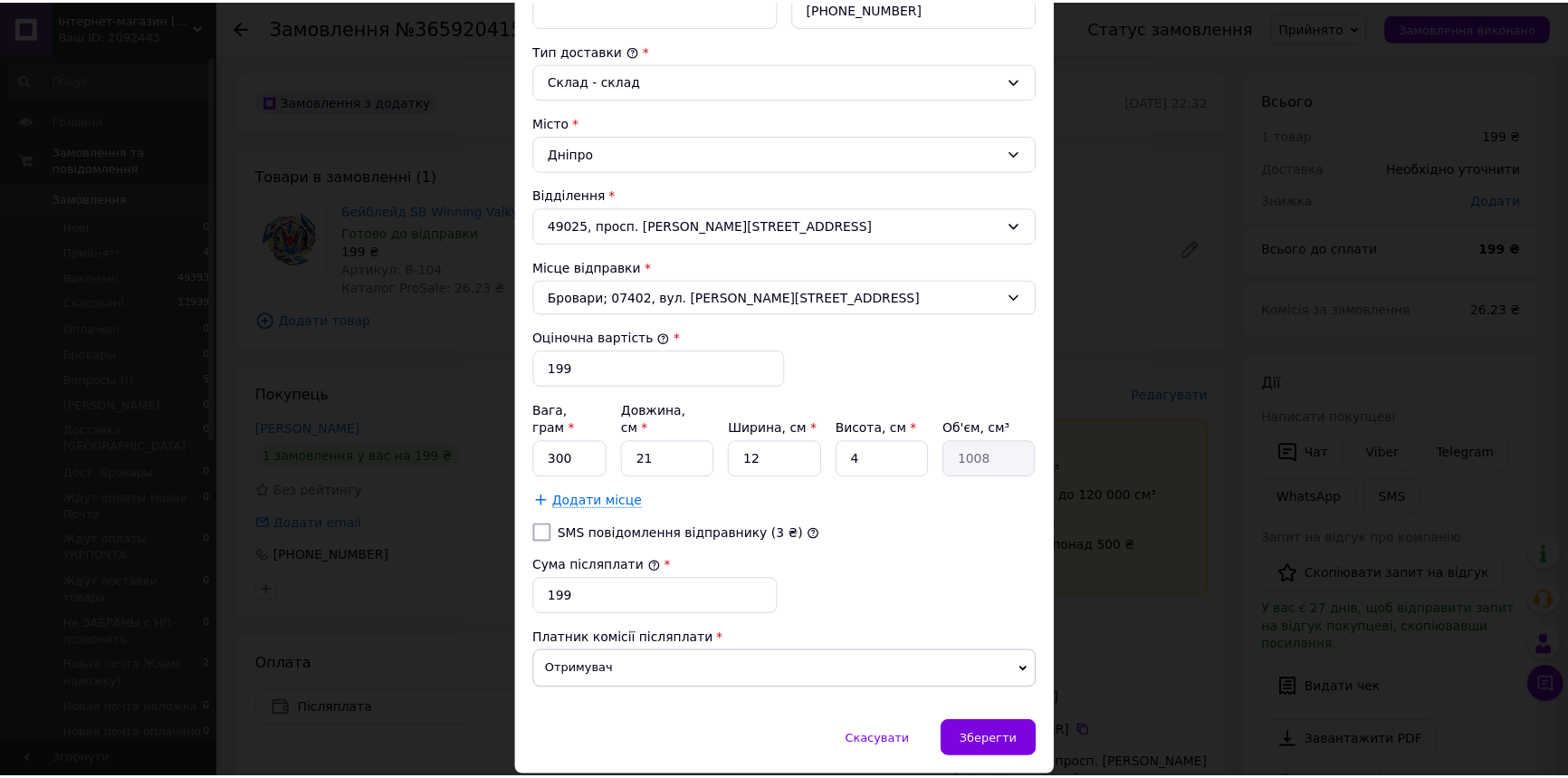
scroll to position [498, 0]
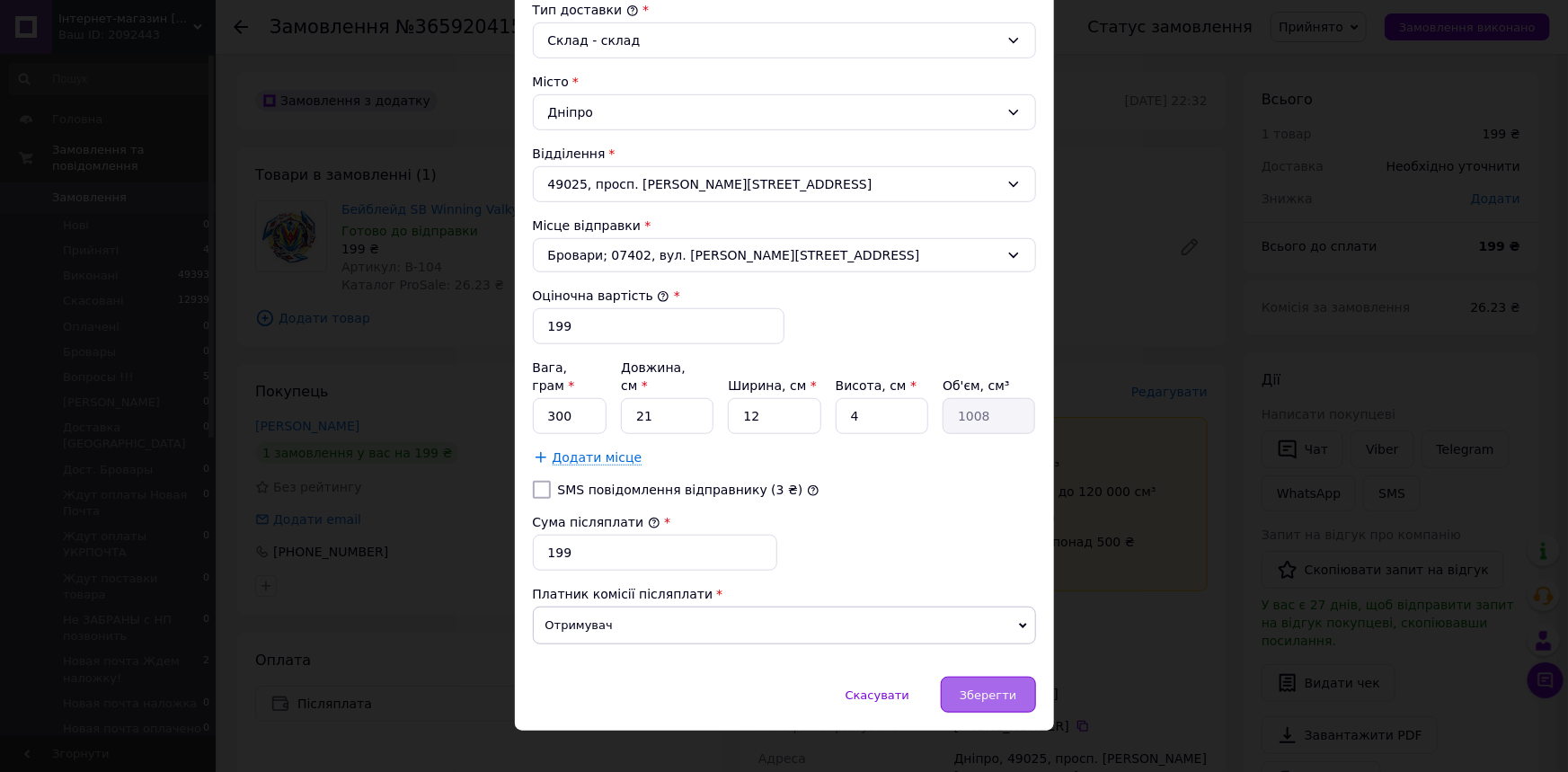
click at [1015, 677] on div "Зберегти" at bounding box center [988, 694] width 95 height 35
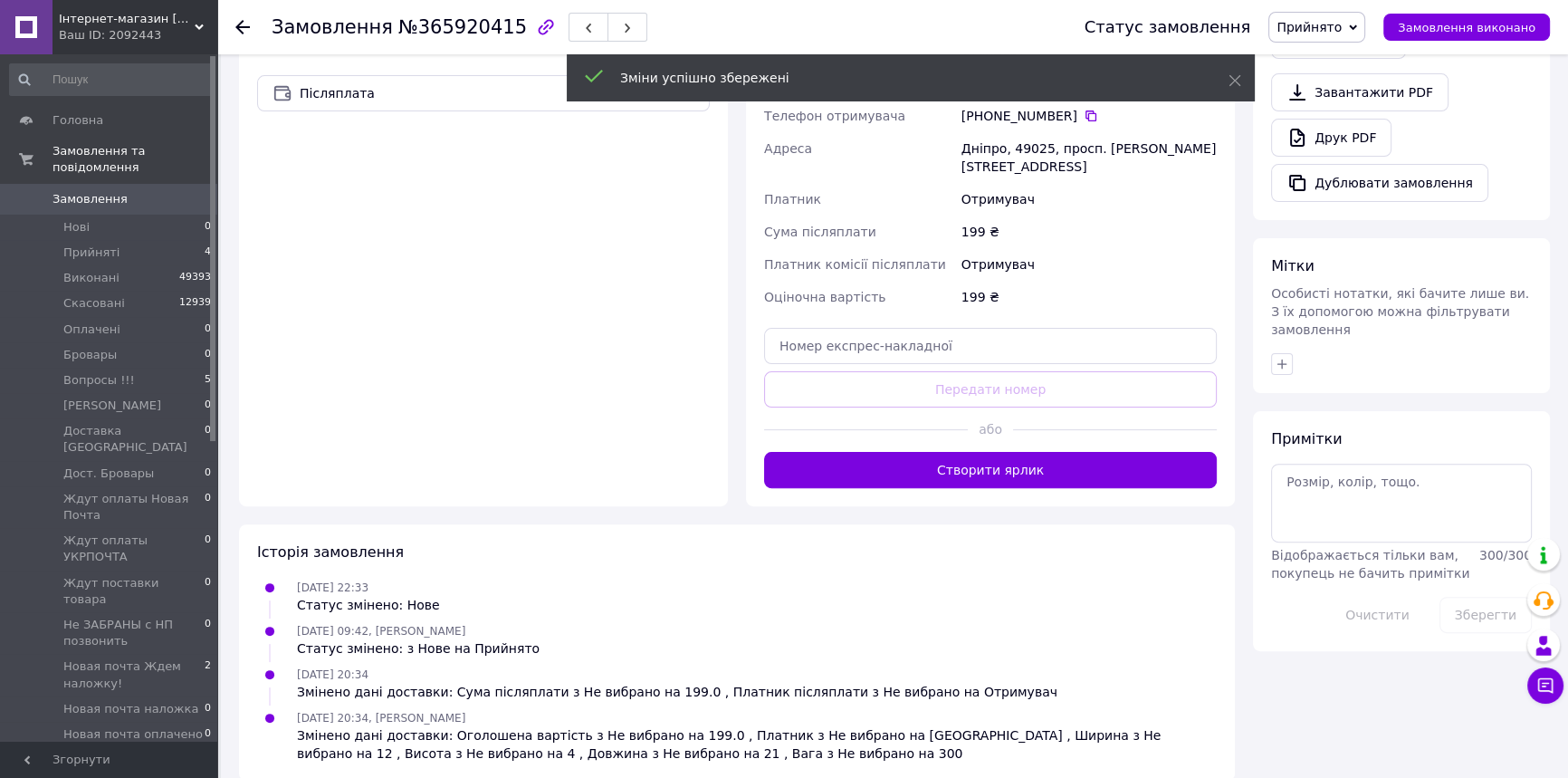
scroll to position [616, 0]
click at [1098, 451] on button "Створити ярлик" at bounding box center [990, 468] width 453 height 36
click at [1098, 450] on div "Доставка Редагувати Спецтариф Укрпошта Стандарт 35 ₴ - до 30 кг і об'ємом до 20…" at bounding box center [990, 127] width 453 height 718
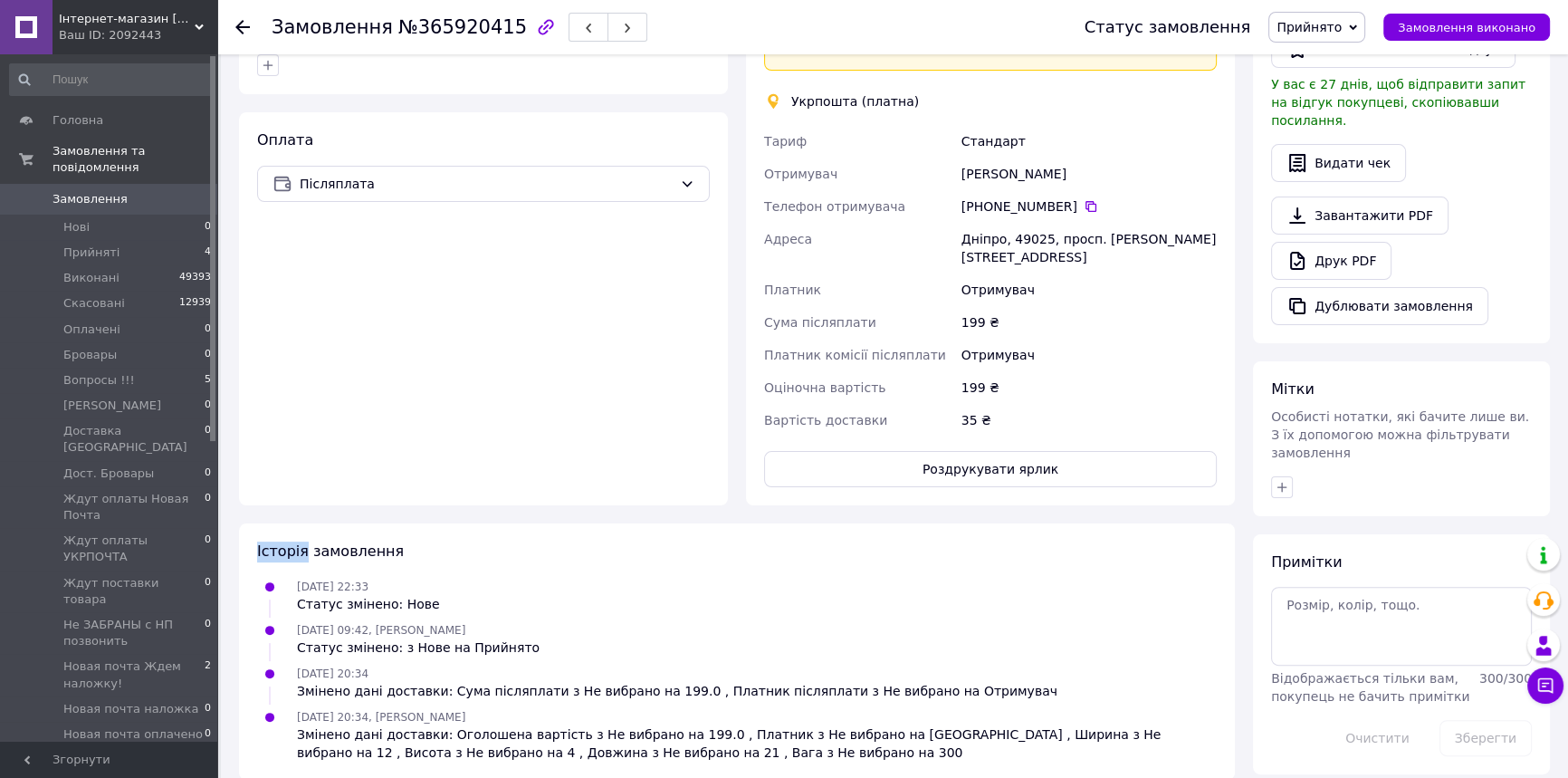
scroll to position [594, 0]
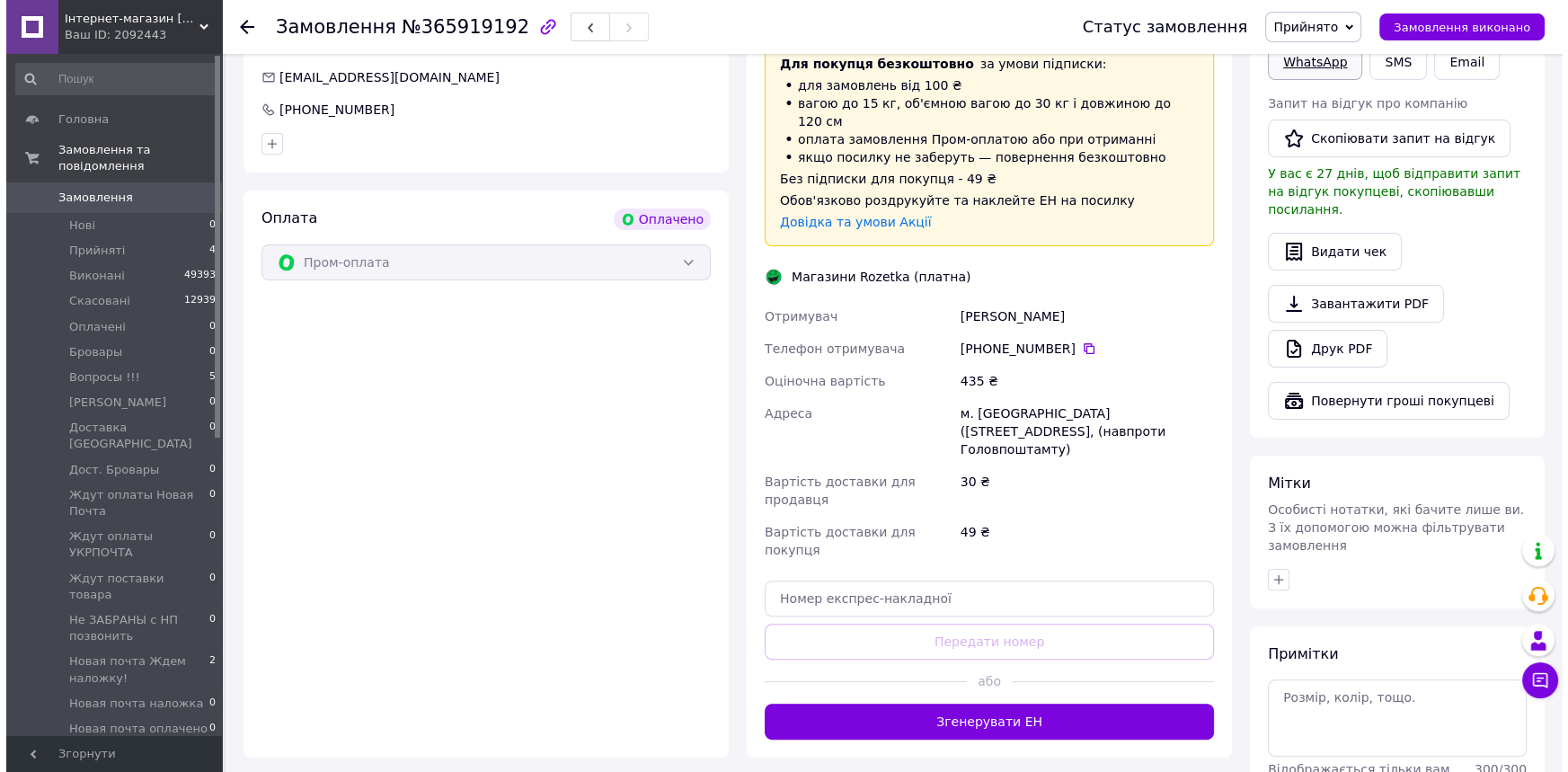
scroll to position [326, 0]
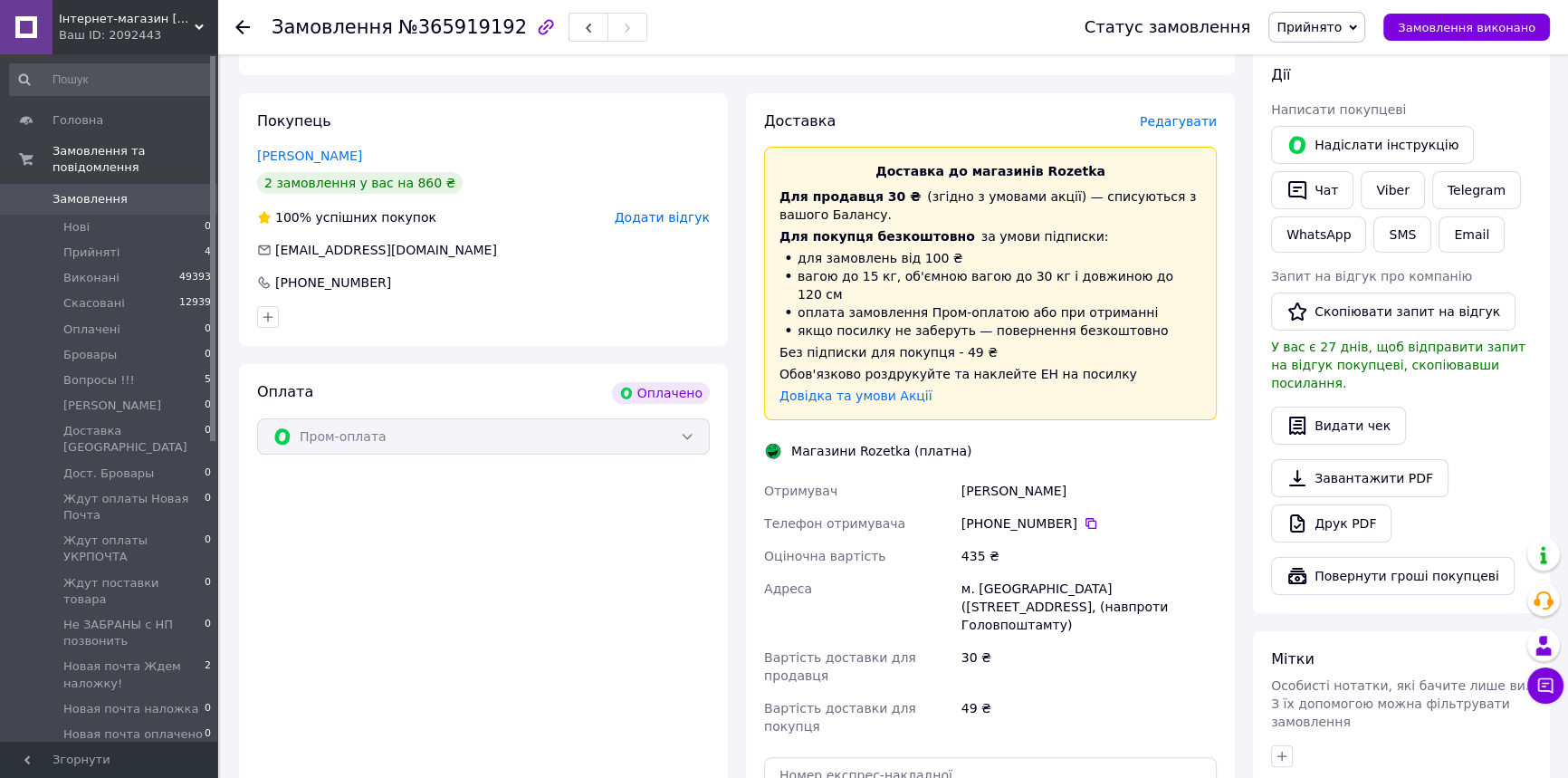
click at [1195, 114] on span "Редагувати" at bounding box center [1179, 121] width 77 height 15
click at [1163, 114] on span "Редагувати" at bounding box center [1179, 121] width 77 height 15
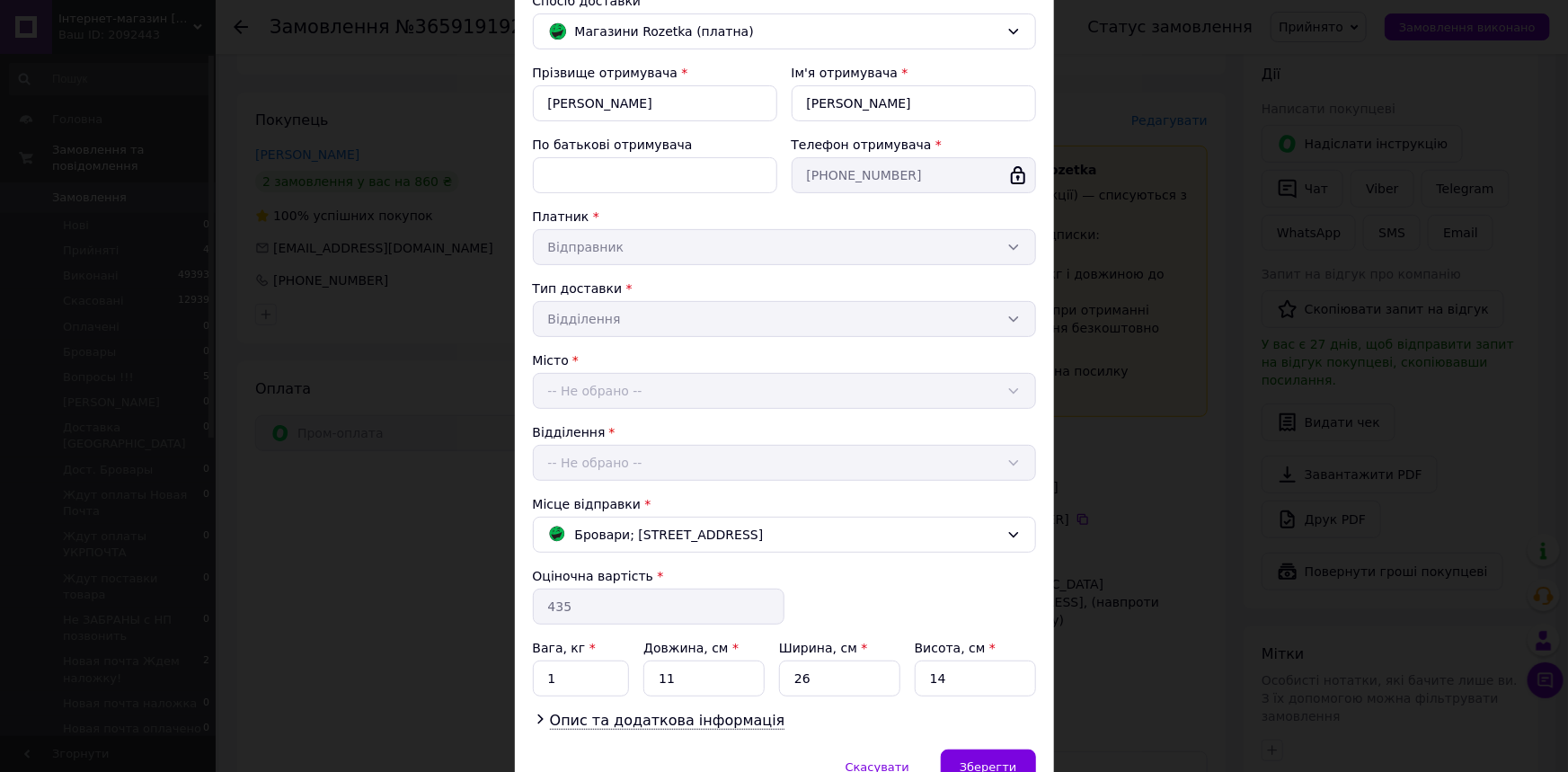
scroll to position [235, 0]
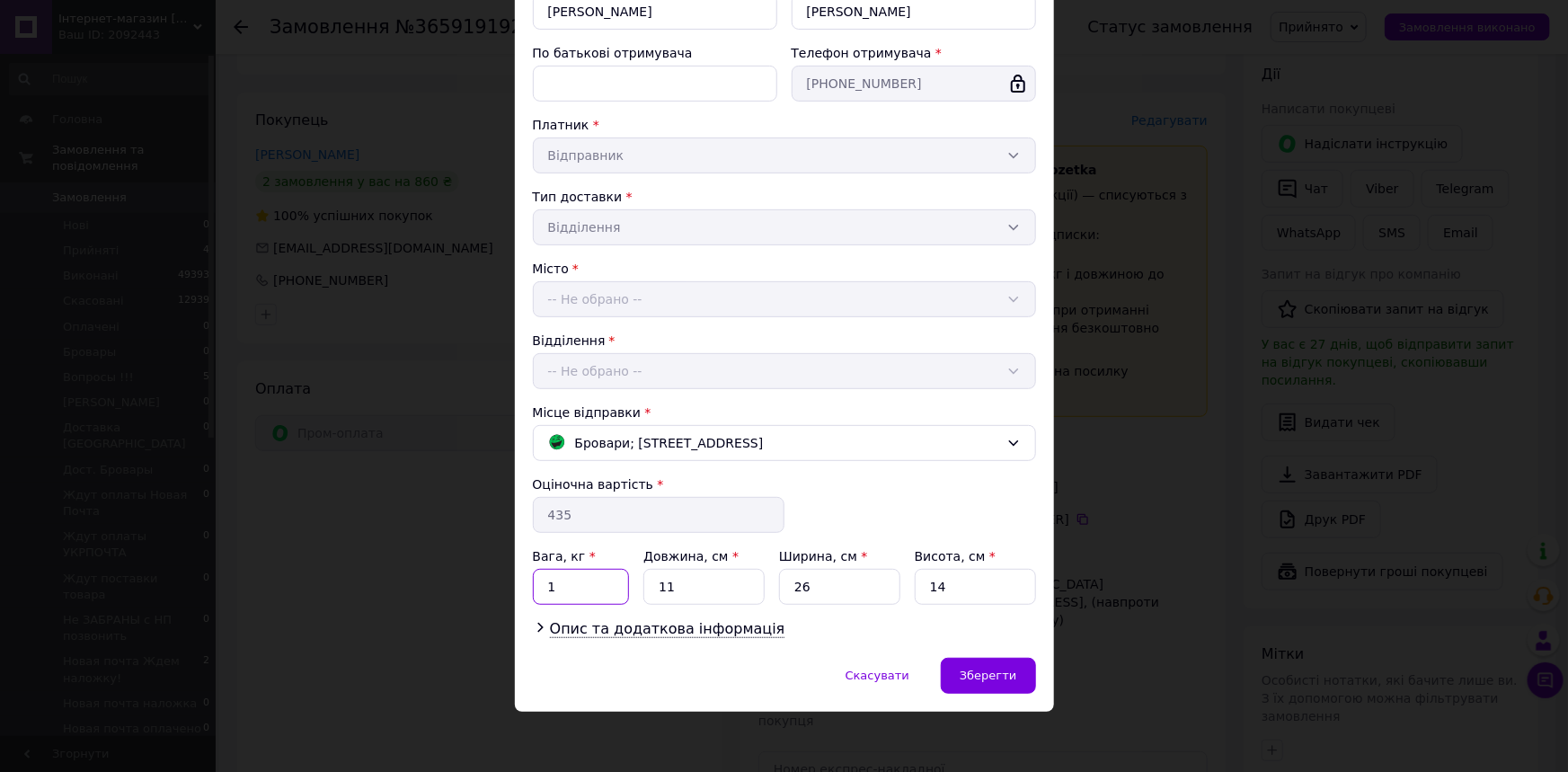
click at [602, 573] on input "1" at bounding box center [581, 587] width 98 height 35
type input "0.6"
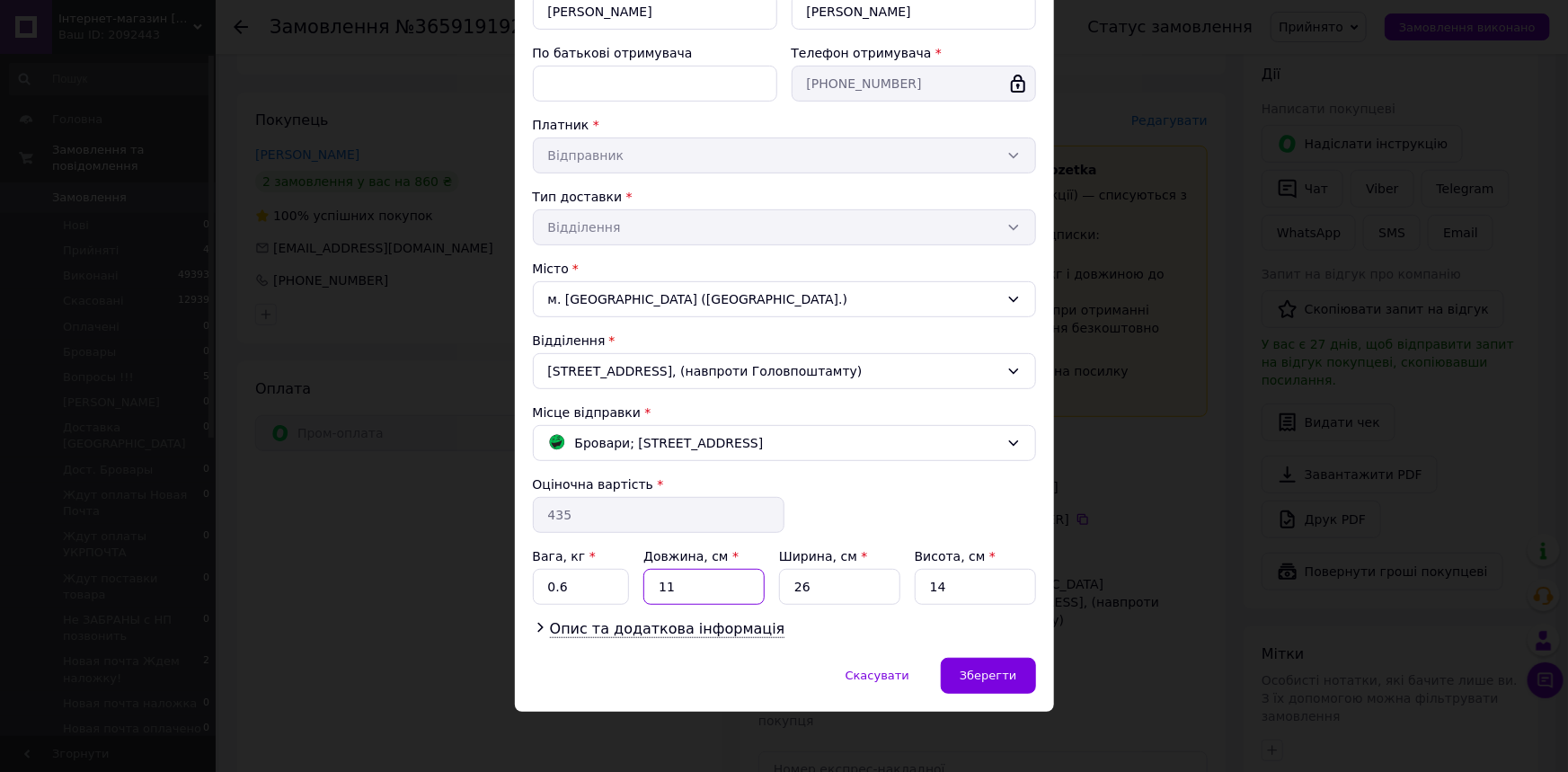
click at [720, 583] on input "11" at bounding box center [703, 587] width 121 height 35
type input "35"
click at [846, 599] on input "26" at bounding box center [839, 587] width 121 height 35
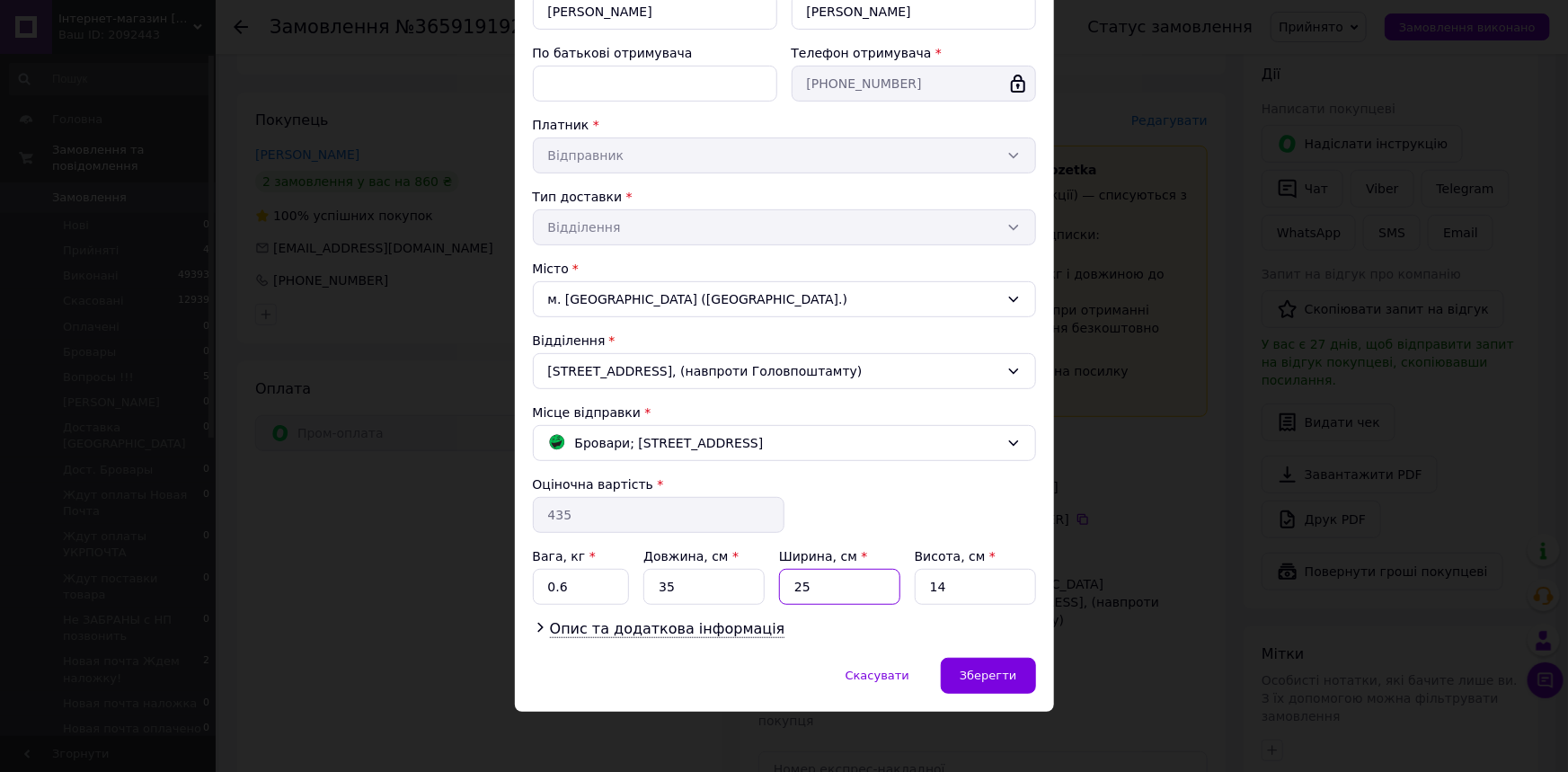
type input "25"
click at [952, 573] on input "14" at bounding box center [975, 587] width 121 height 35
type input "1"
type input "6"
click at [981, 669] on span "Зберегти" at bounding box center [987, 676] width 56 height 14
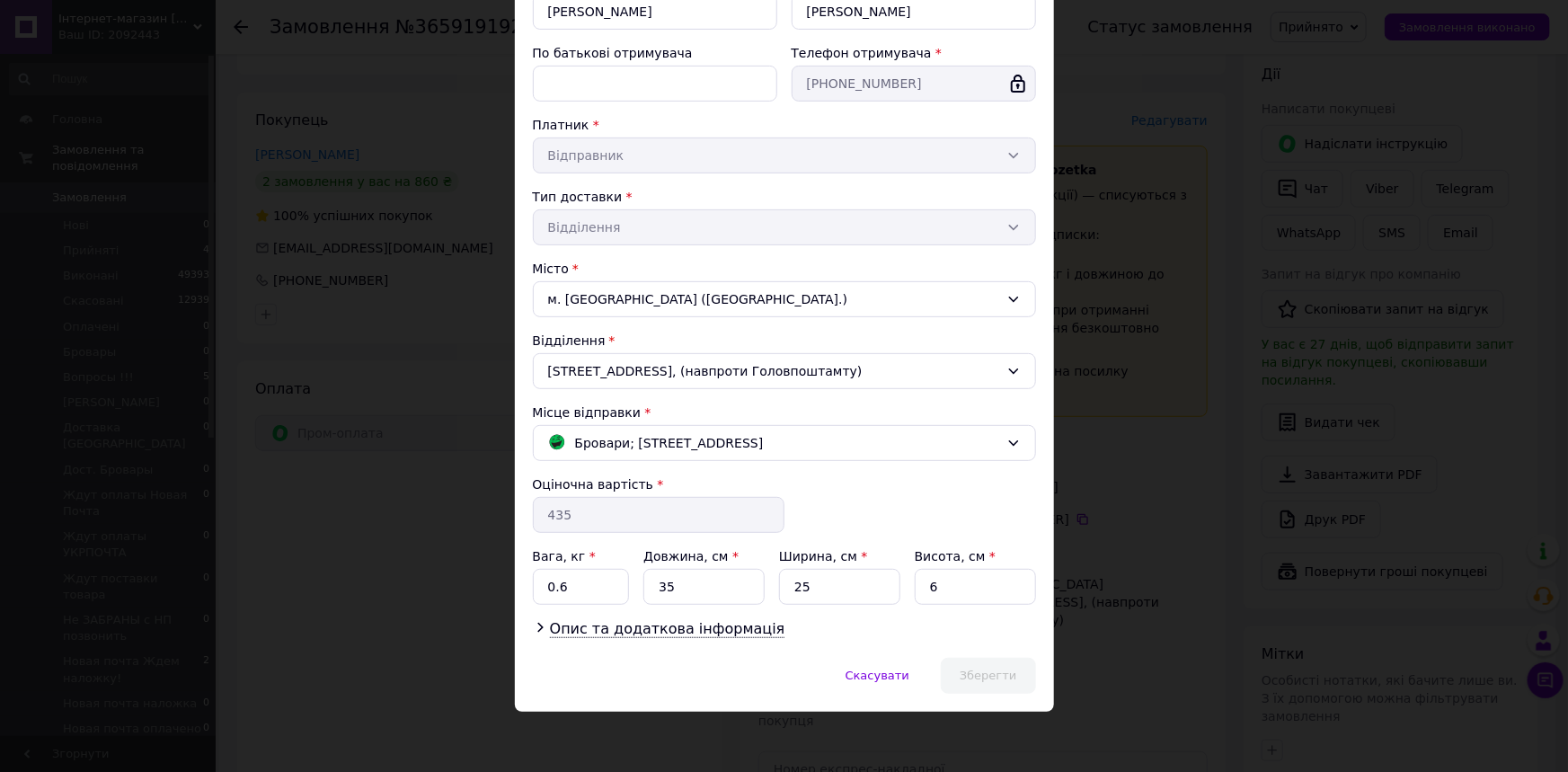
click at [944, 394] on div "Прізвище отримувача * Печерица Ім'я отримувача * Андрей По батькові отримувача …" at bounding box center [784, 306] width 503 height 668
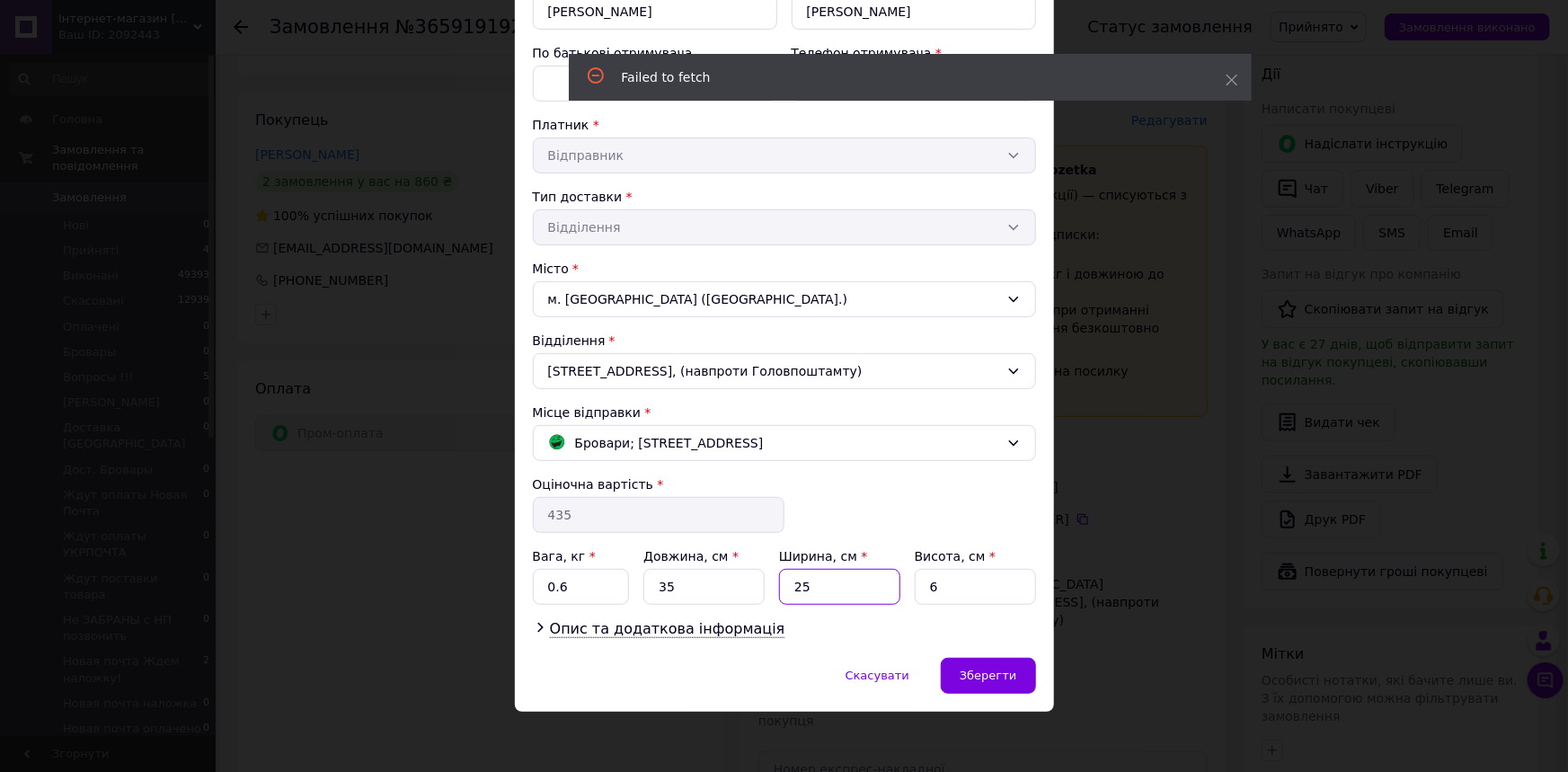
click at [830, 584] on input "25" at bounding box center [839, 587] width 121 height 35
type input "23"
click at [1024, 679] on div "Зберегти" at bounding box center [988, 676] width 95 height 35
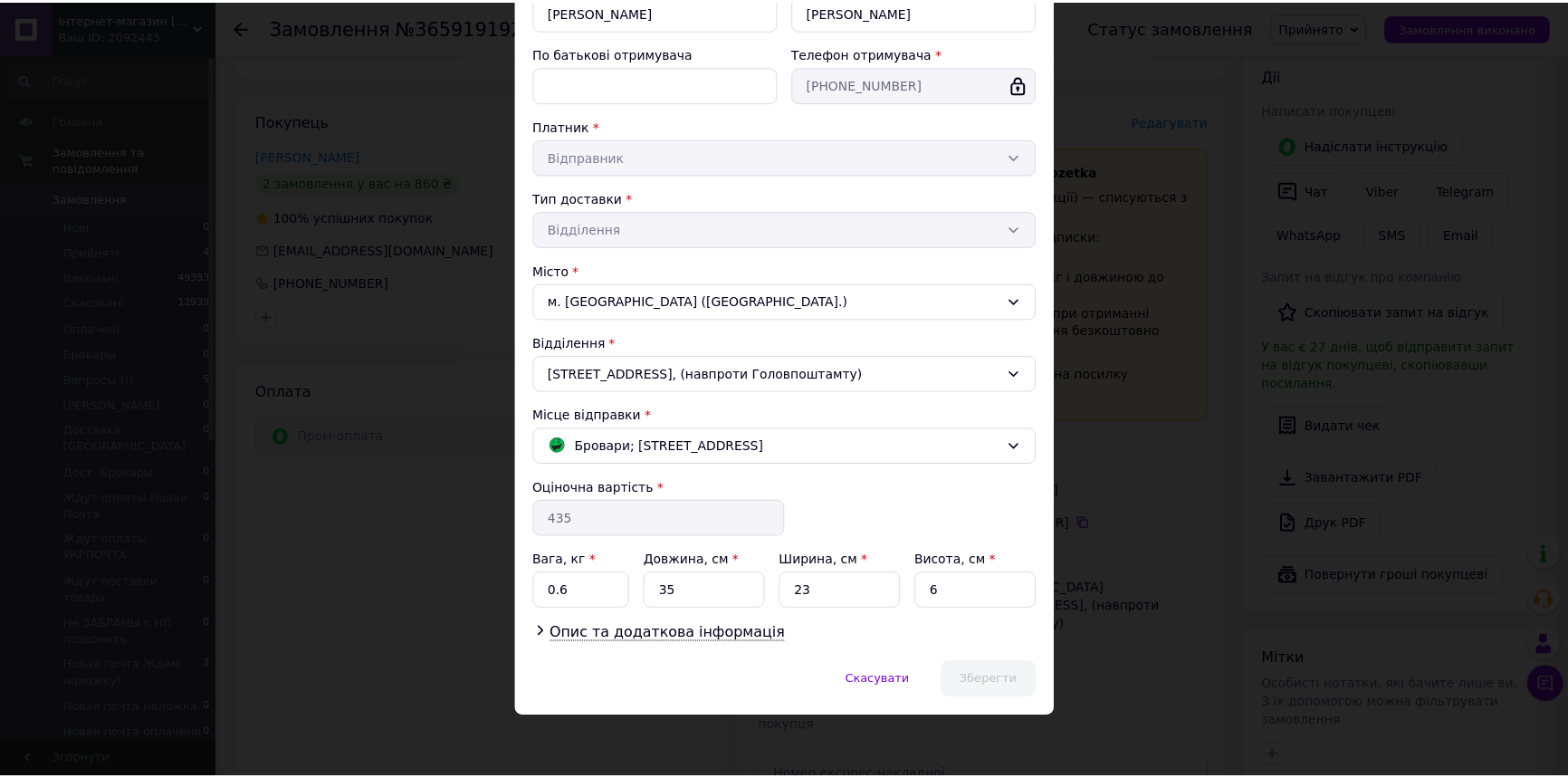
scroll to position [0, 0]
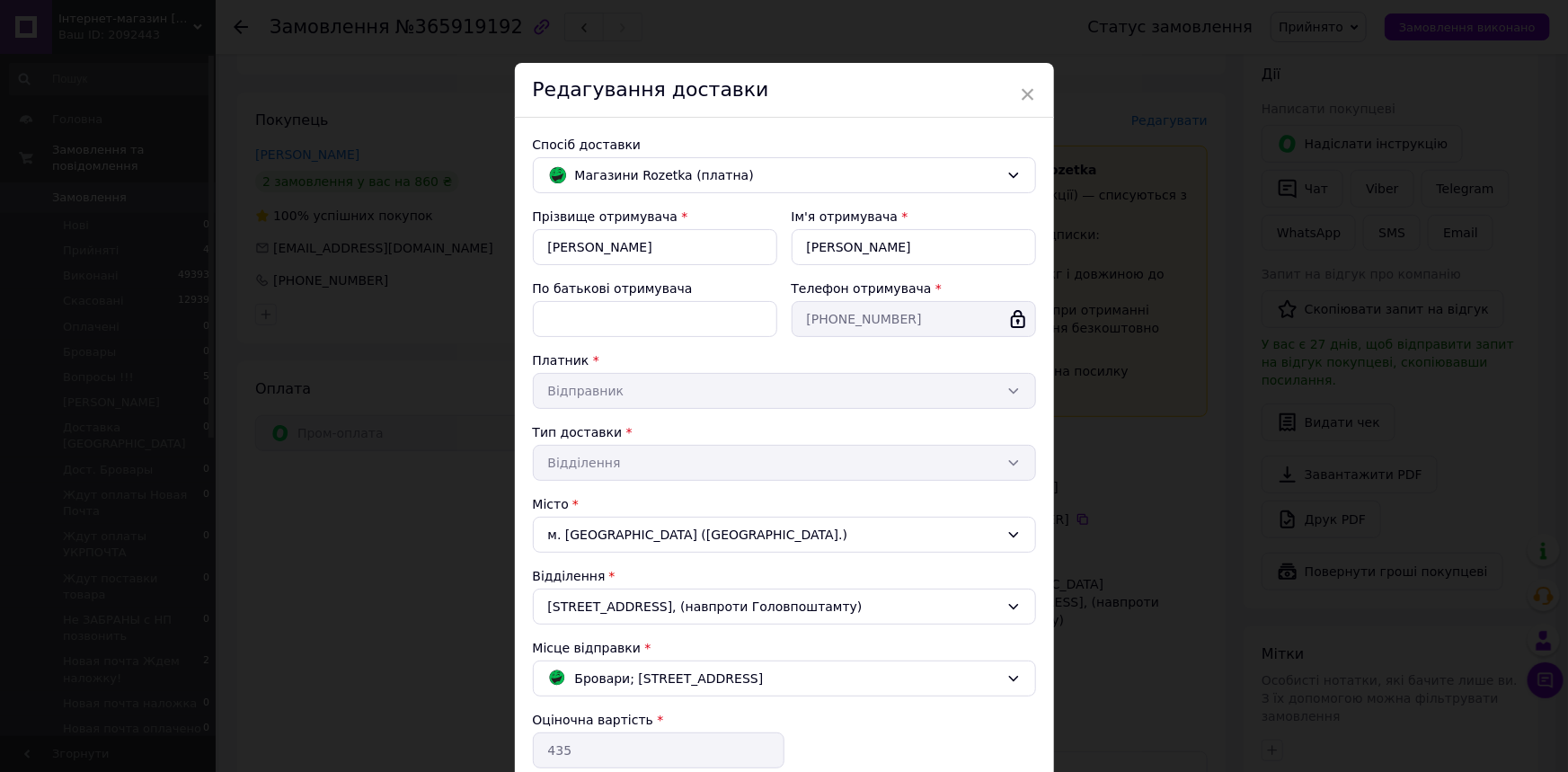
click at [1035, 94] on div "Редагування доставки" at bounding box center [784, 91] width 539 height 55
click at [1024, 95] on span "×" at bounding box center [1028, 94] width 16 height 31
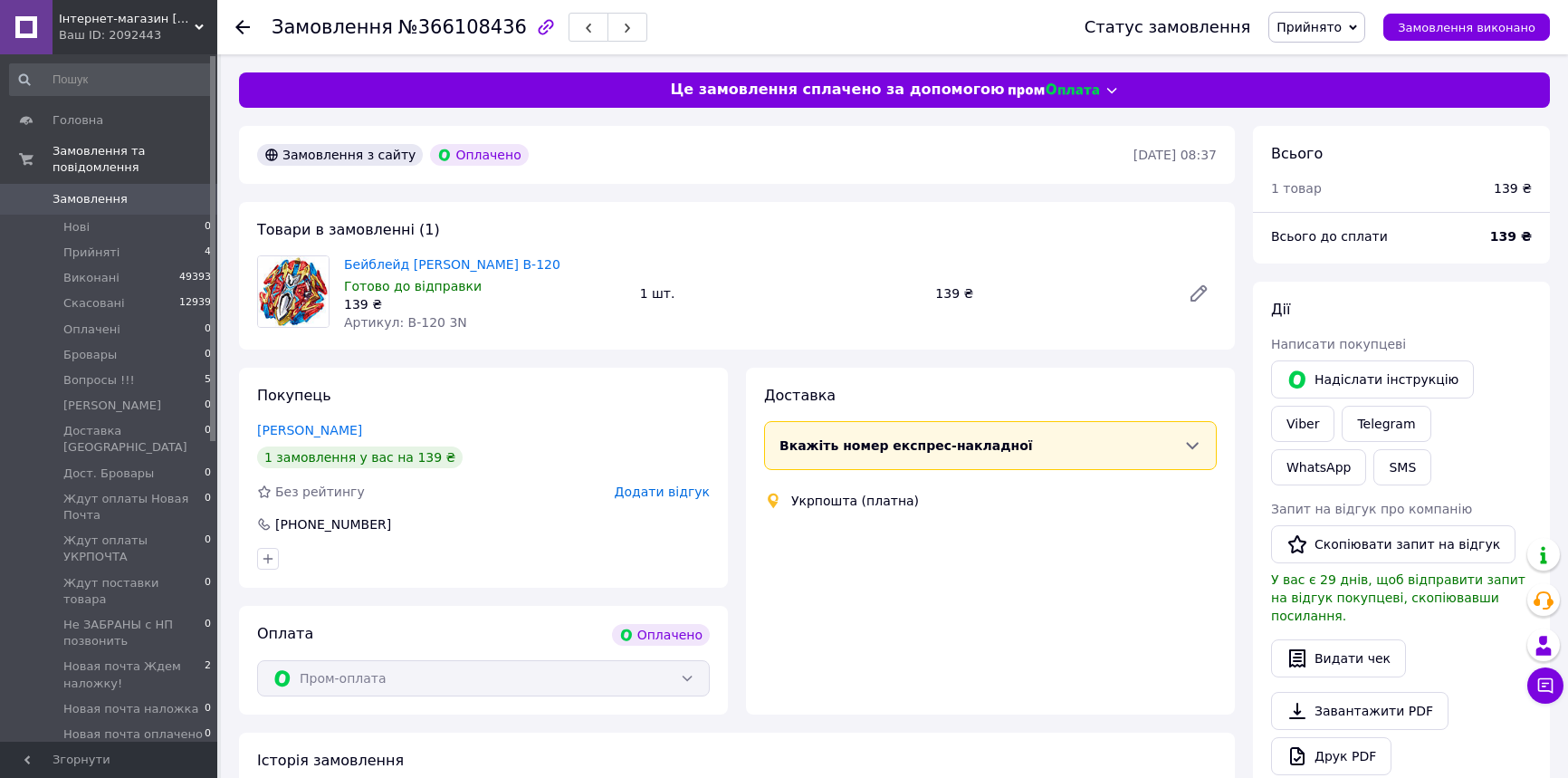
scroll to position [246, 0]
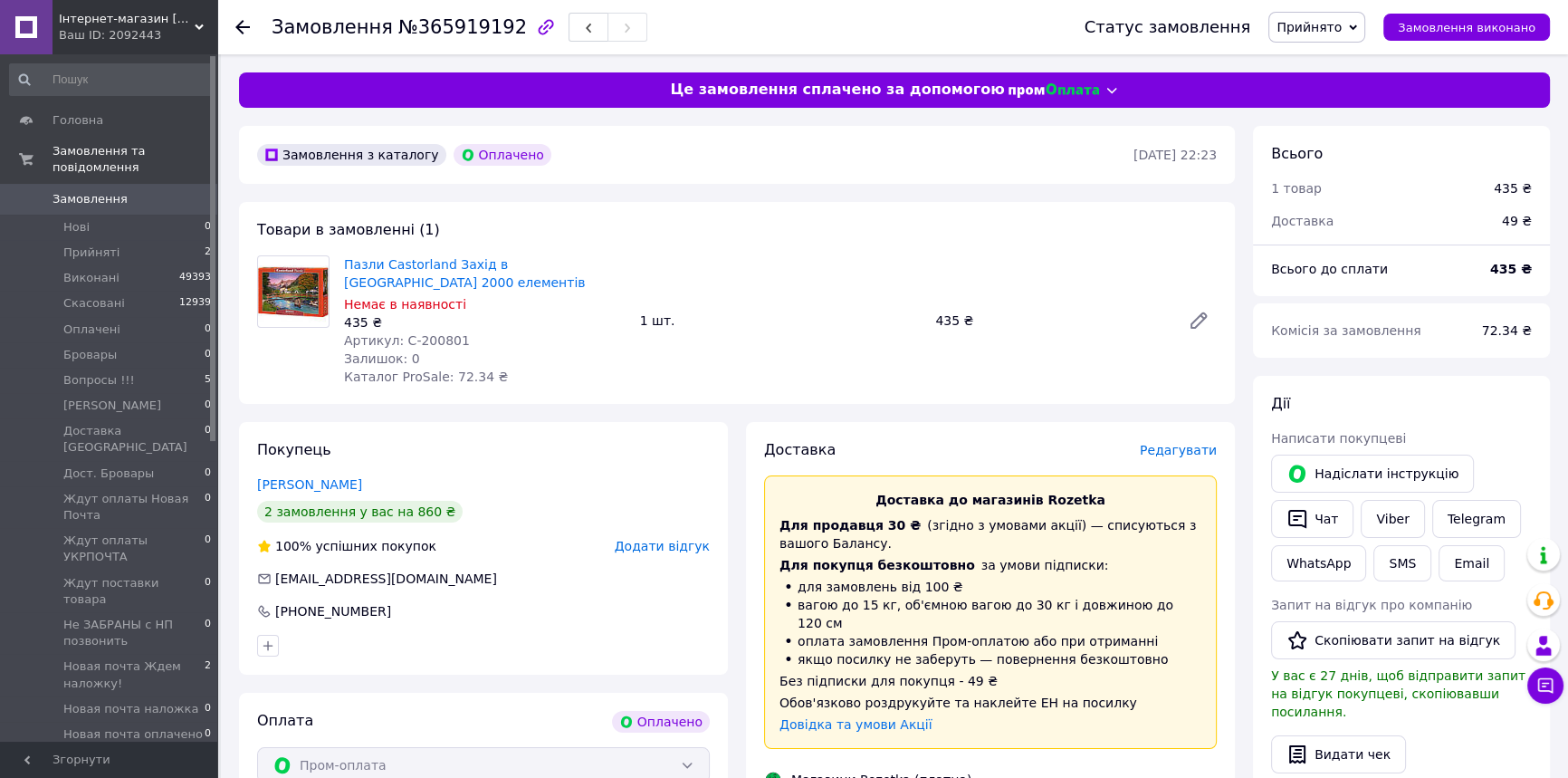
click at [1204, 443] on span "Редагувати" at bounding box center [1179, 450] width 77 height 15
click at [1140, 440] on div "Доставка" at bounding box center [952, 450] width 376 height 21
click at [1157, 443] on span "Редагувати" at bounding box center [1179, 450] width 77 height 15
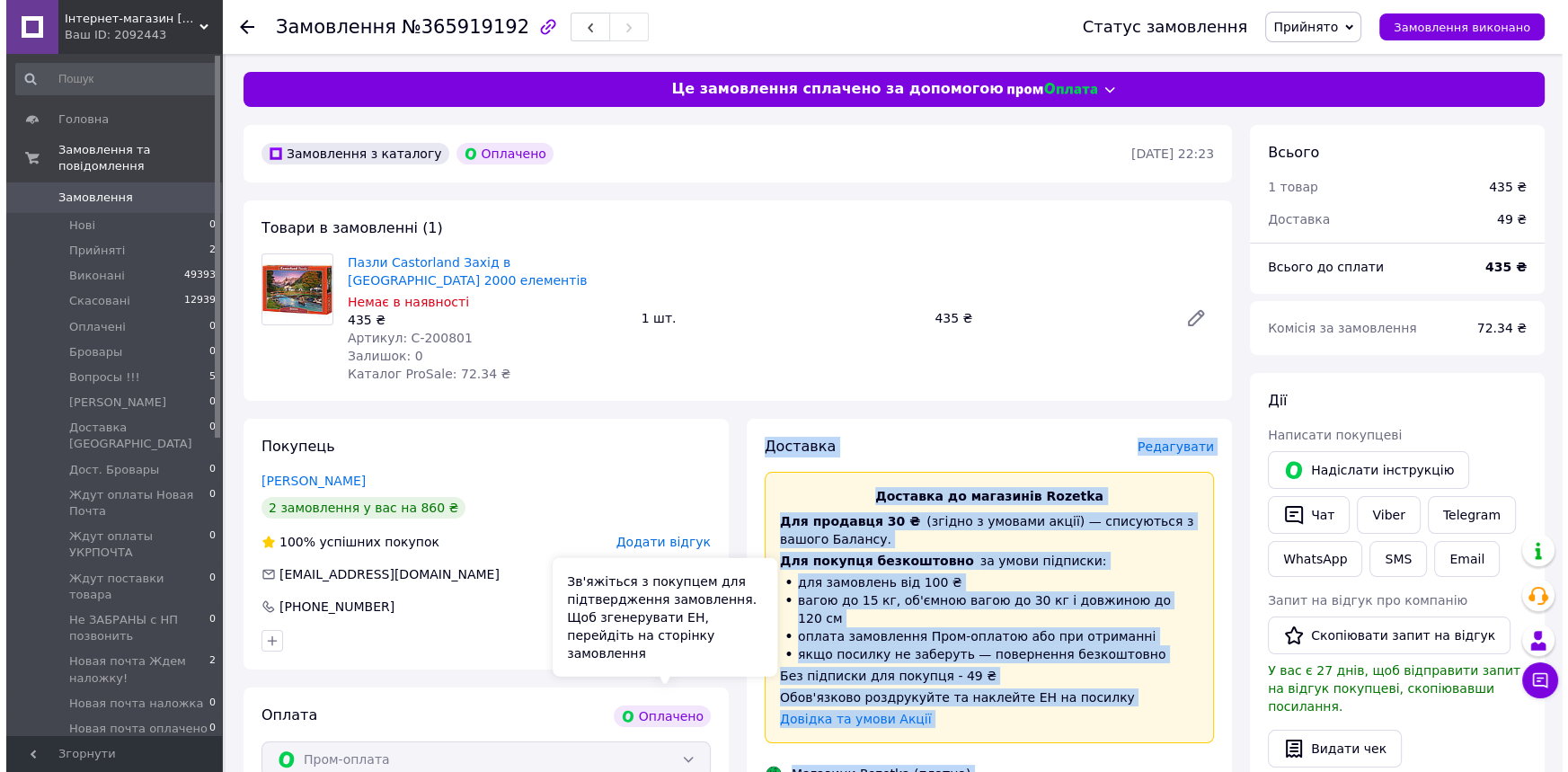
scroll to position [326, 0]
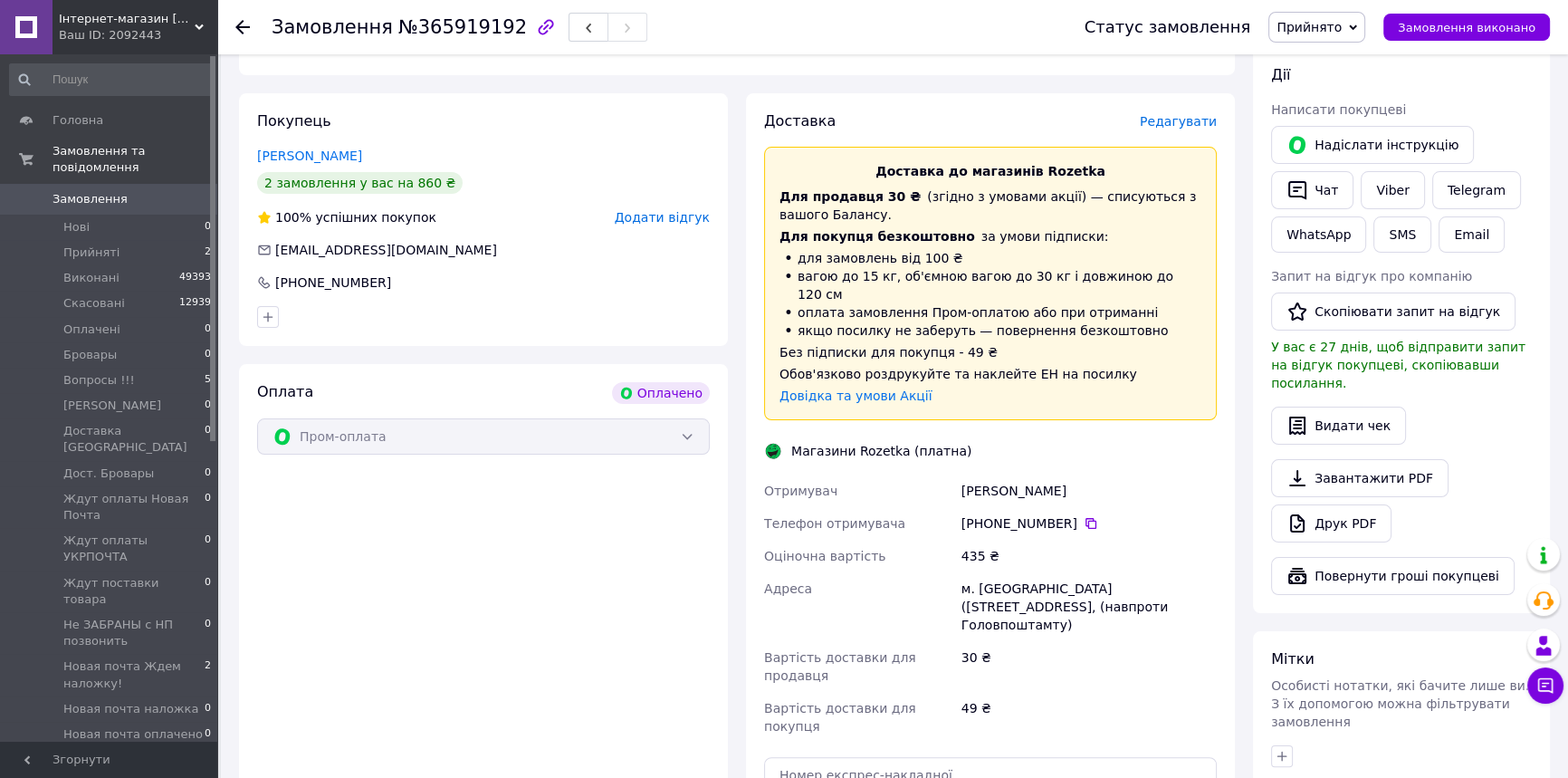
click at [1186, 114] on span "Редагувати" at bounding box center [1179, 121] width 77 height 15
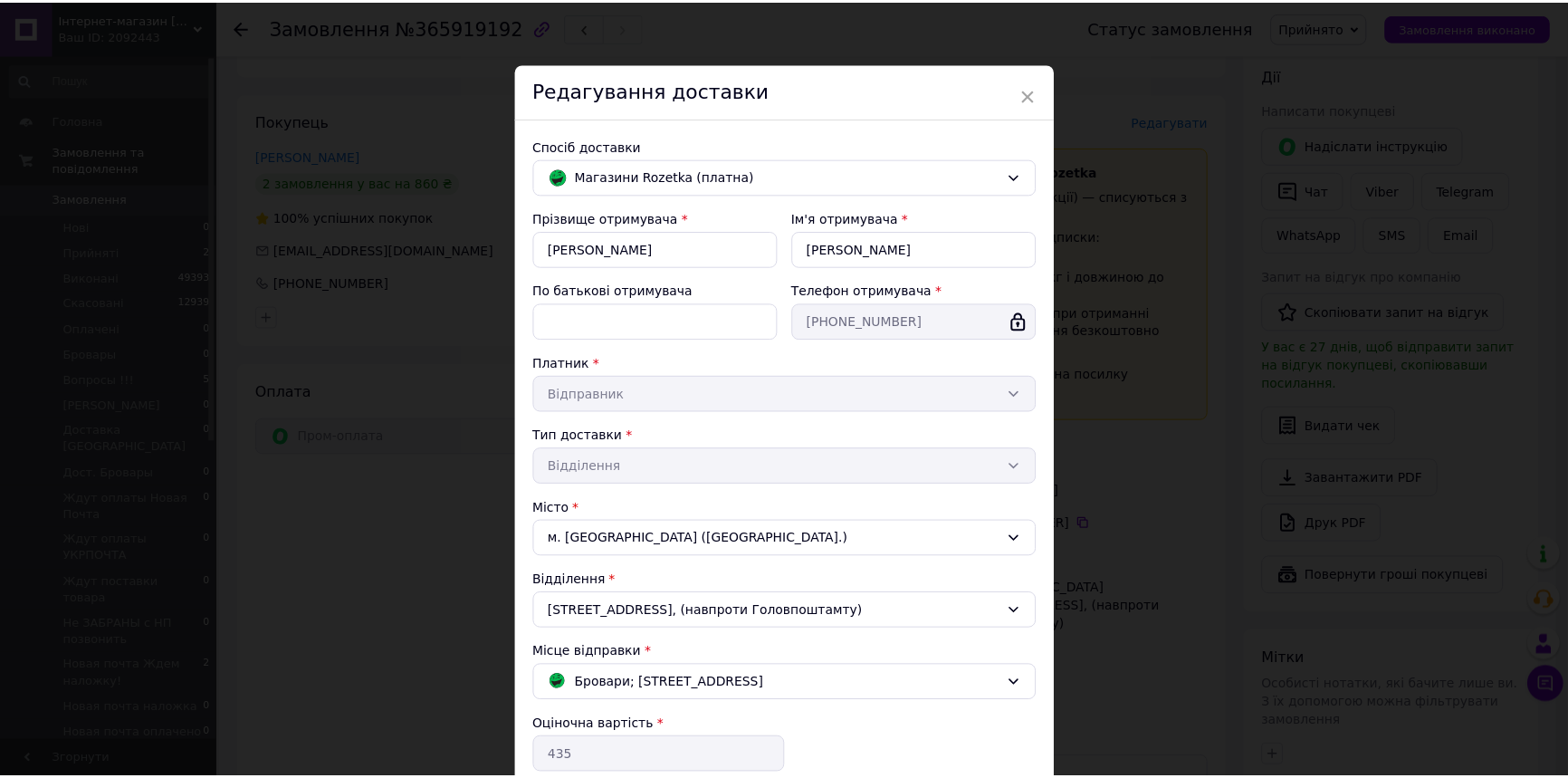
scroll to position [237, 0]
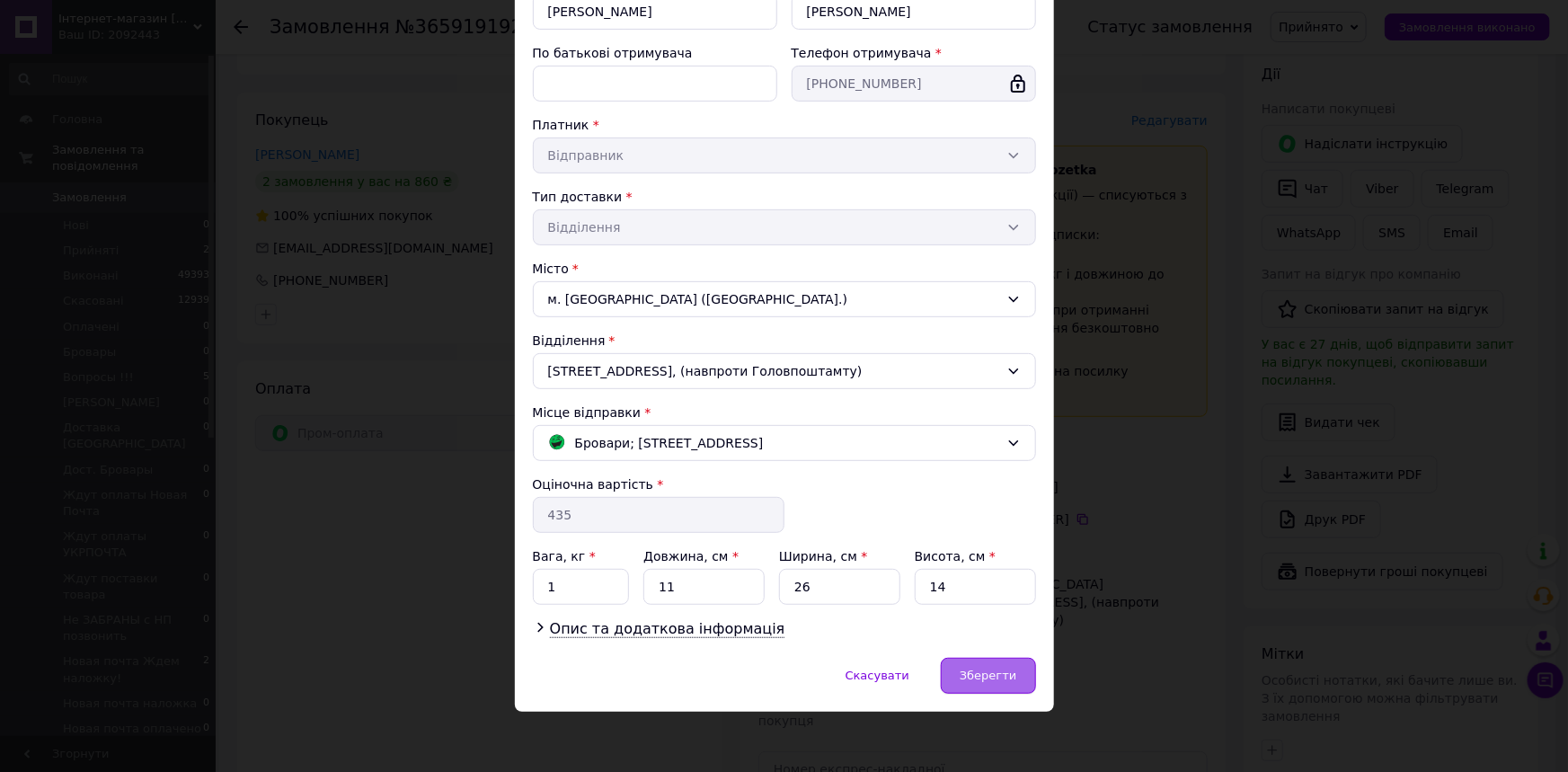
click at [998, 676] on span "Зберегти" at bounding box center [987, 676] width 56 height 14
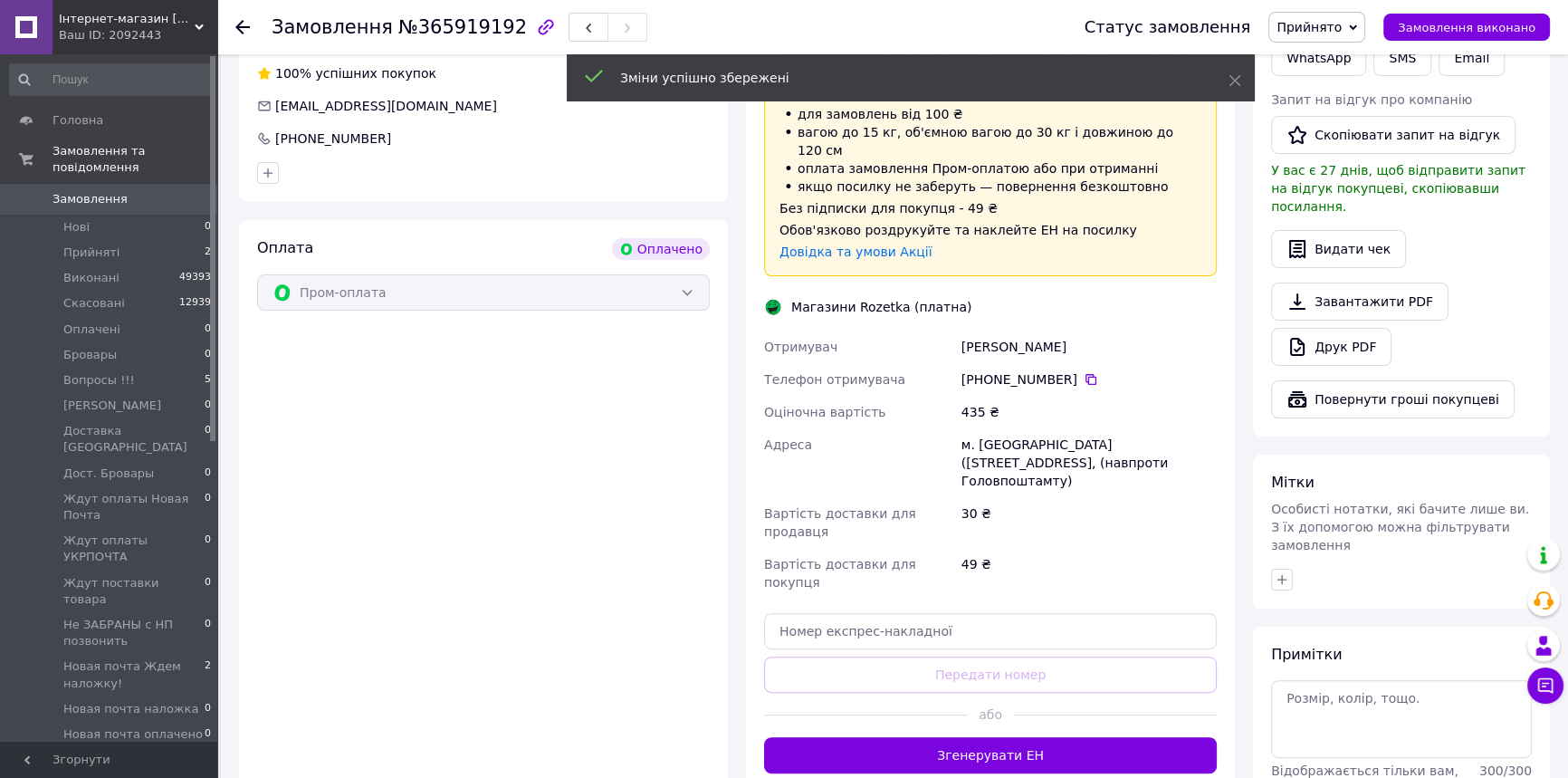
scroll to position [576, 0]
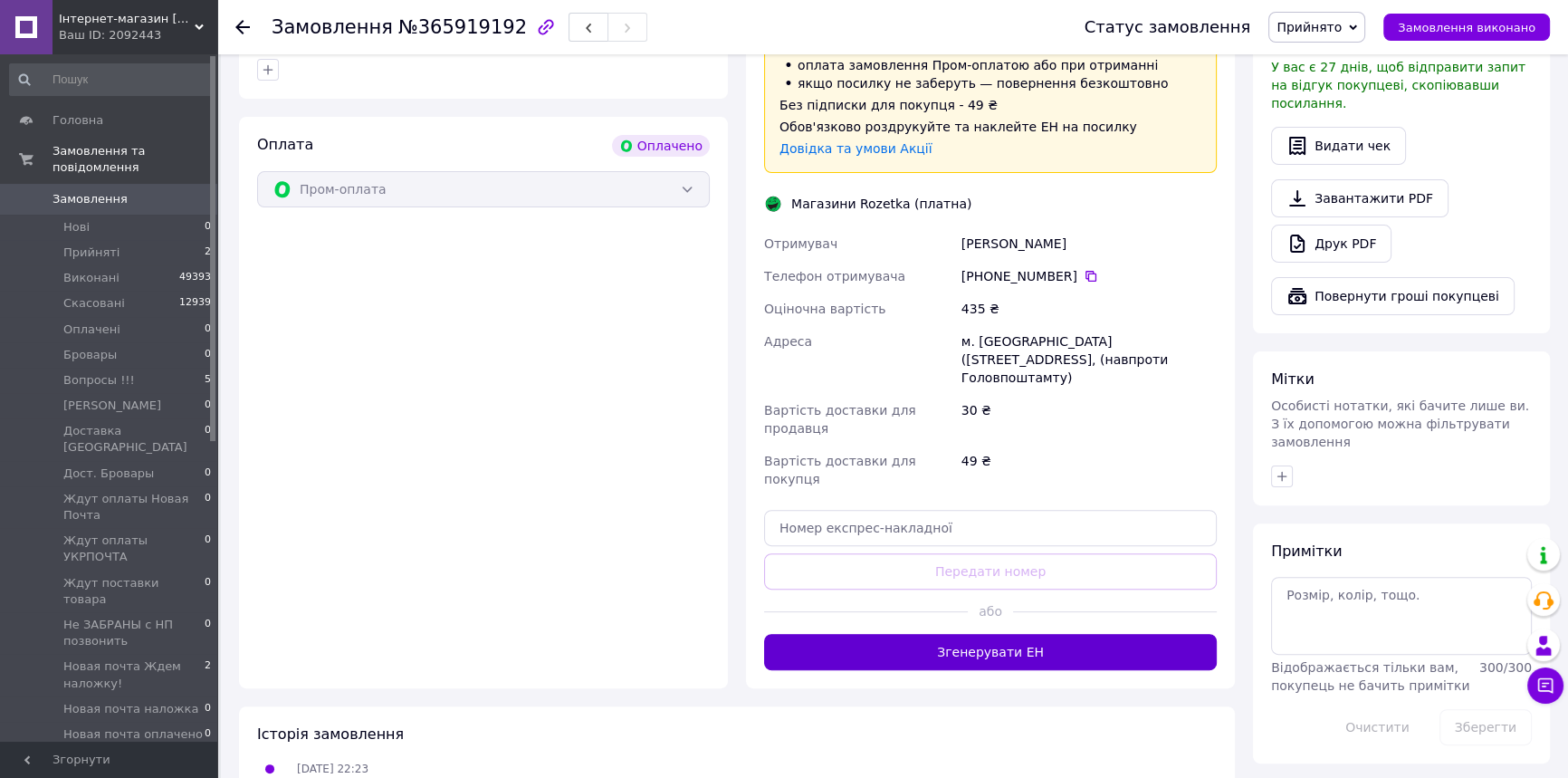
click at [1080, 634] on button "Згенерувати ЕН" at bounding box center [990, 652] width 453 height 36
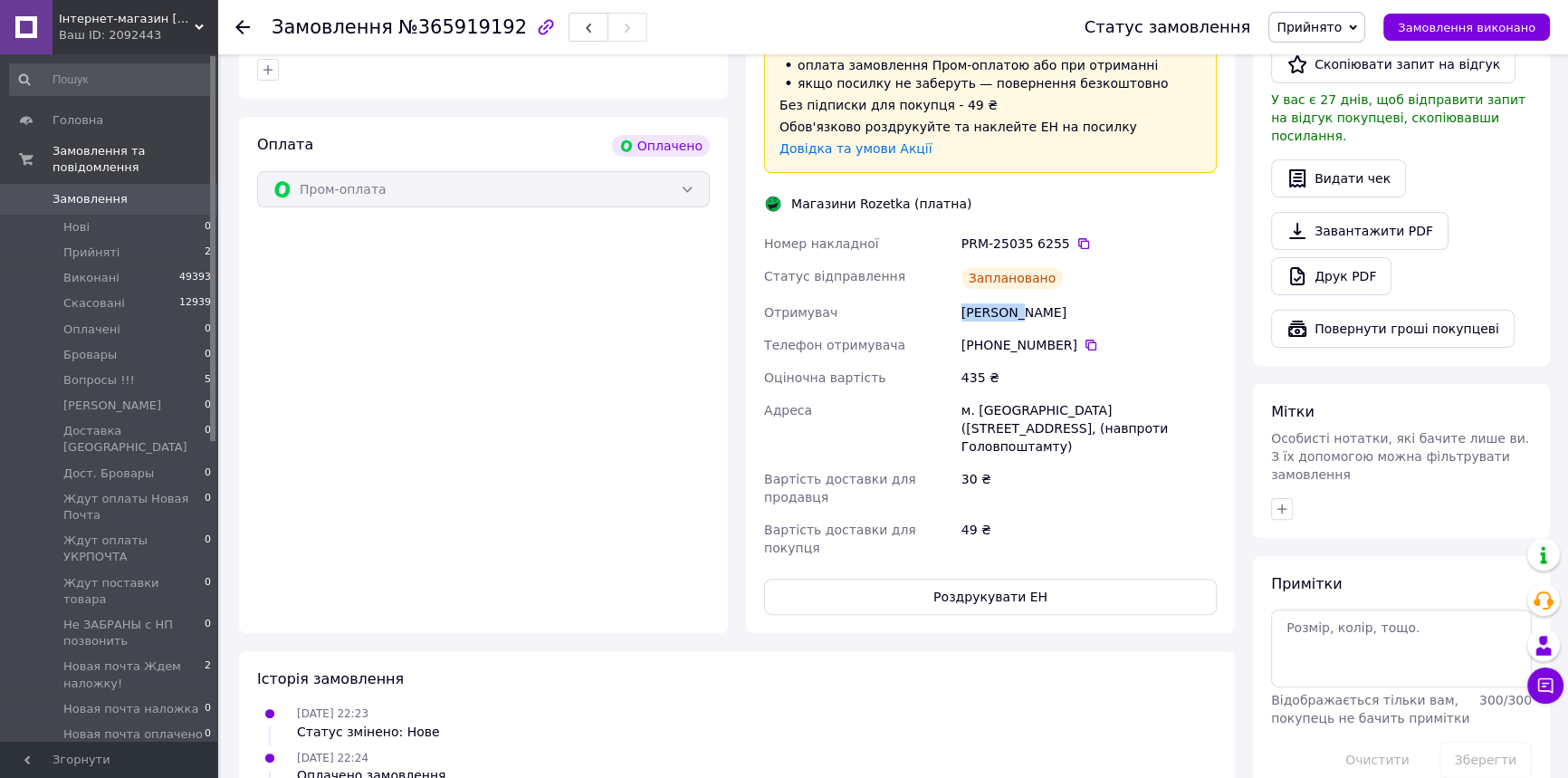
drag, startPoint x: 961, startPoint y: 276, endPoint x: 1019, endPoint y: 272, distance: 58.1
click at [1019, 296] on div "[PERSON_NAME]" at bounding box center [1089, 312] width 263 height 33
click at [1080, 579] on button "Роздрукувати ЕН" at bounding box center [990, 596] width 453 height 36
